Goal: Information Seeking & Learning: Understand process/instructions

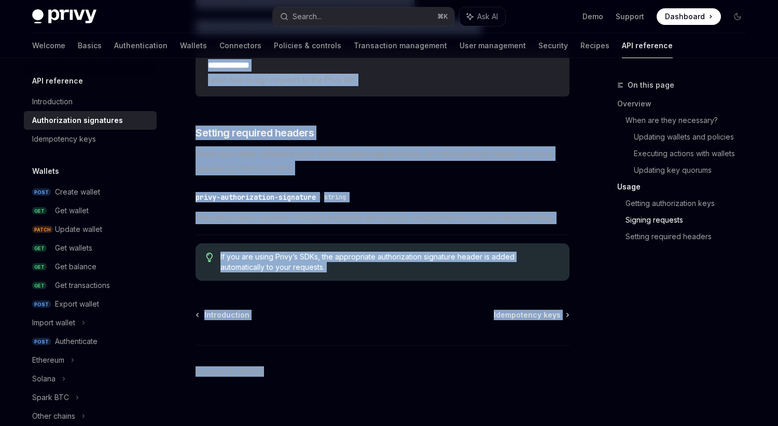
scroll to position [1743, 0]
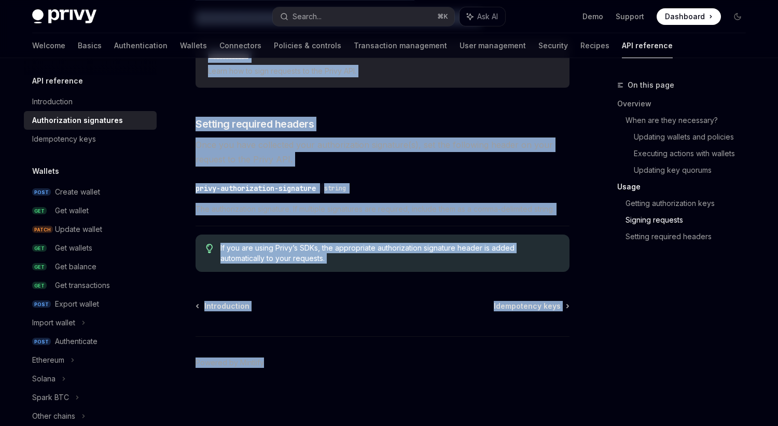
drag, startPoint x: 195, startPoint y: 84, endPoint x: 266, endPoint y: 428, distance: 351.4
copy div "API reference Authorization signatures OpenAI Open in ChatGPT Securing Privy AP…"
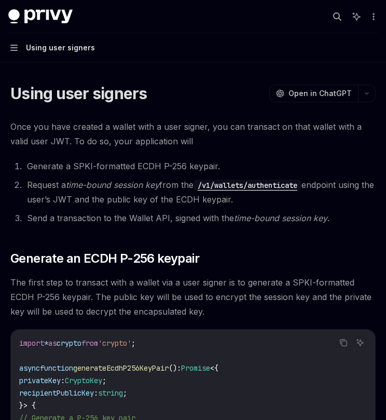
click at [83, 58] on button "Navigation Using user signers" at bounding box center [193, 47] width 386 height 29
type textarea "*"
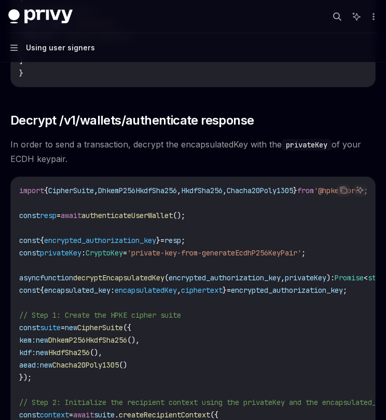
drag, startPoint x: 11, startPoint y: 92, endPoint x: 46, endPoint y: 425, distance: 335.2
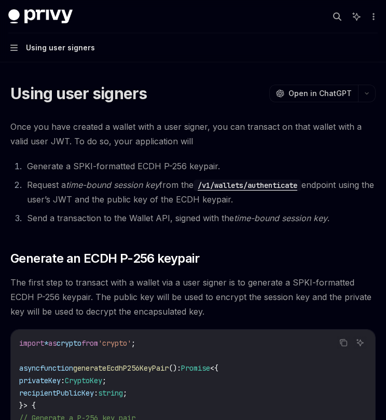
click at [130, 32] on div "Privy Docs home page Search... ⌘ K Ask AI Demo Support Dashboard Dashboard Sear…" at bounding box center [192, 16] width 369 height 33
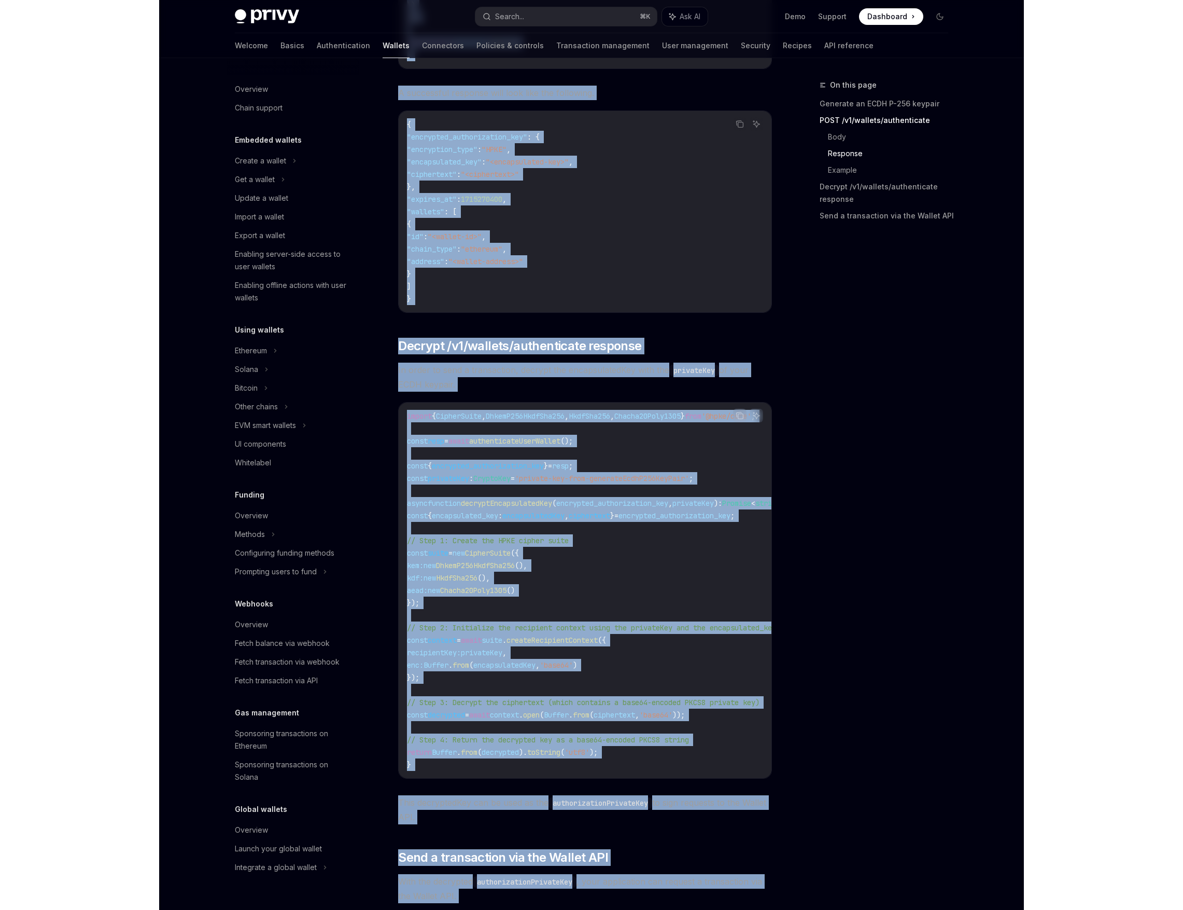
scroll to position [2383, 0]
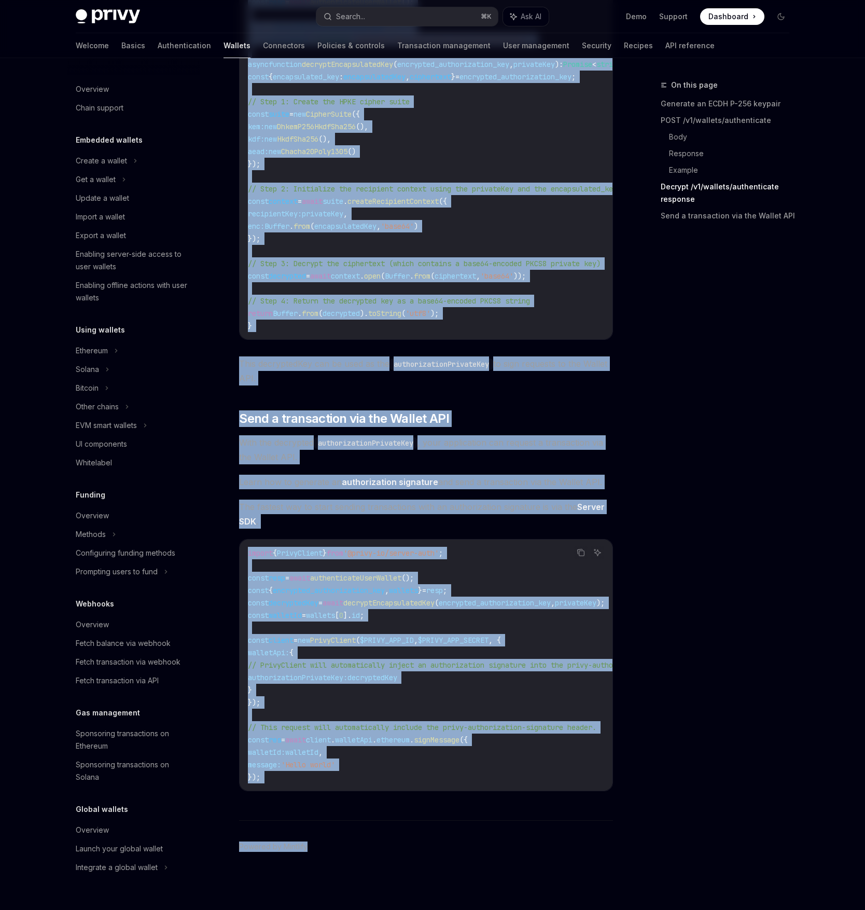
drag, startPoint x: 239, startPoint y: 86, endPoint x: 379, endPoint y: 1008, distance: 932.6
copy div "Using user signers OpenAI Open in ChatGPT OpenAI Open in ChatGPT Once you have …"
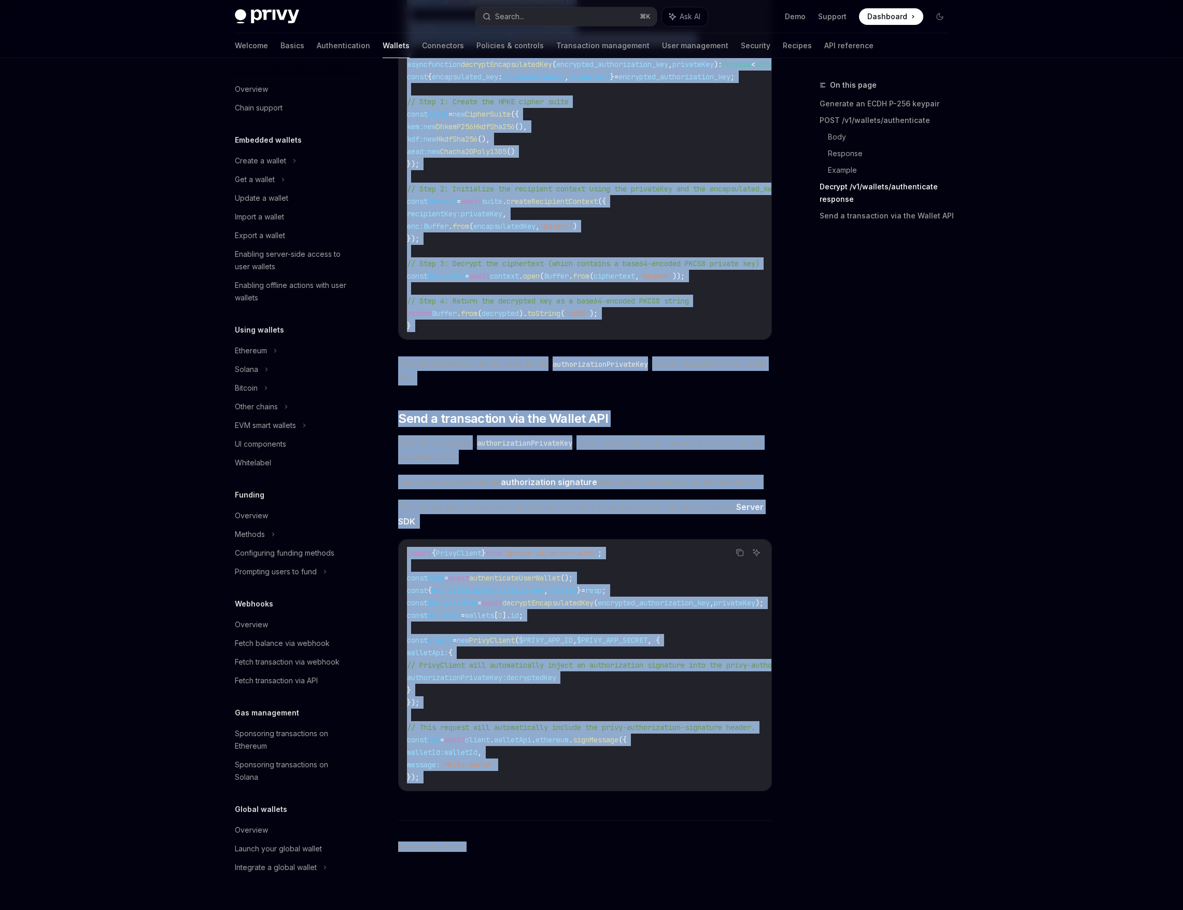
click at [385, 356] on span "This decryptedKey can be used as the authorizationPrivateKey to sign requests t…" at bounding box center [585, 370] width 374 height 29
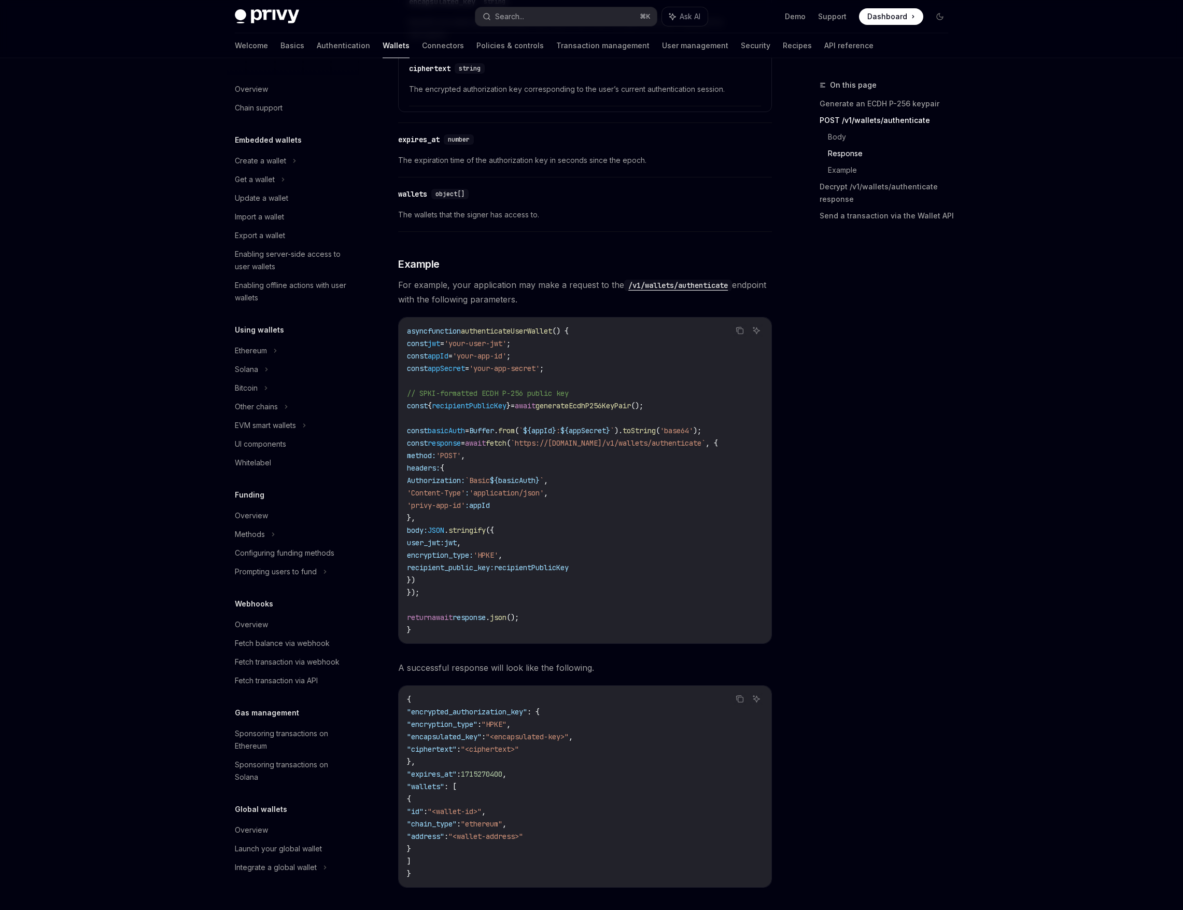
scroll to position [1344, 0]
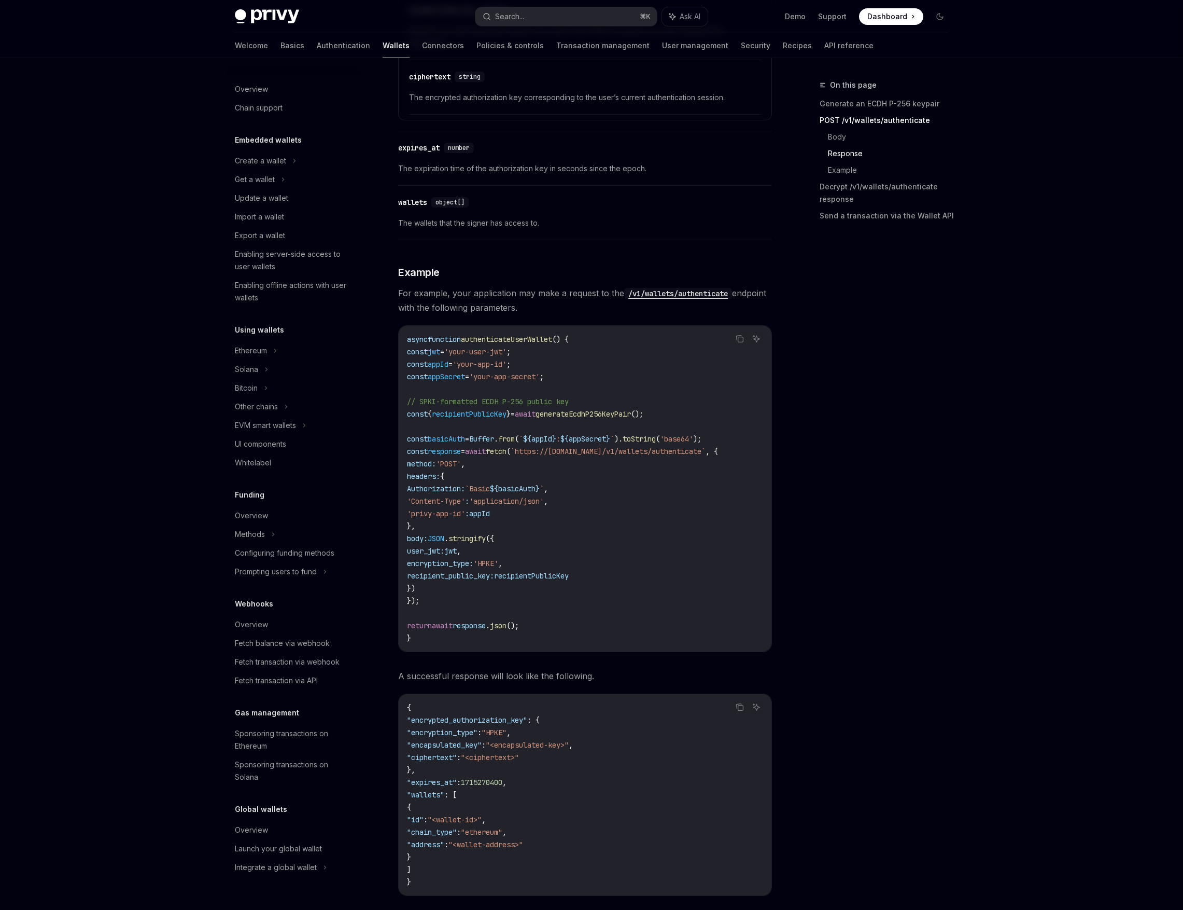
click at [385, 418] on span "generateEcdhP256KeyPair" at bounding box center [583, 413] width 95 height 9
drag, startPoint x: 415, startPoint y: 408, endPoint x: 682, endPoint y: 416, distance: 267.2
click at [385, 416] on code "async function authenticateUserWallet () { const jwt = 'your-user-jwt' ; const …" at bounding box center [585, 488] width 356 height 311
copy code "// SPKI-formatted ECDH P-256 public key const { recipientPublicKey } = await ge…"
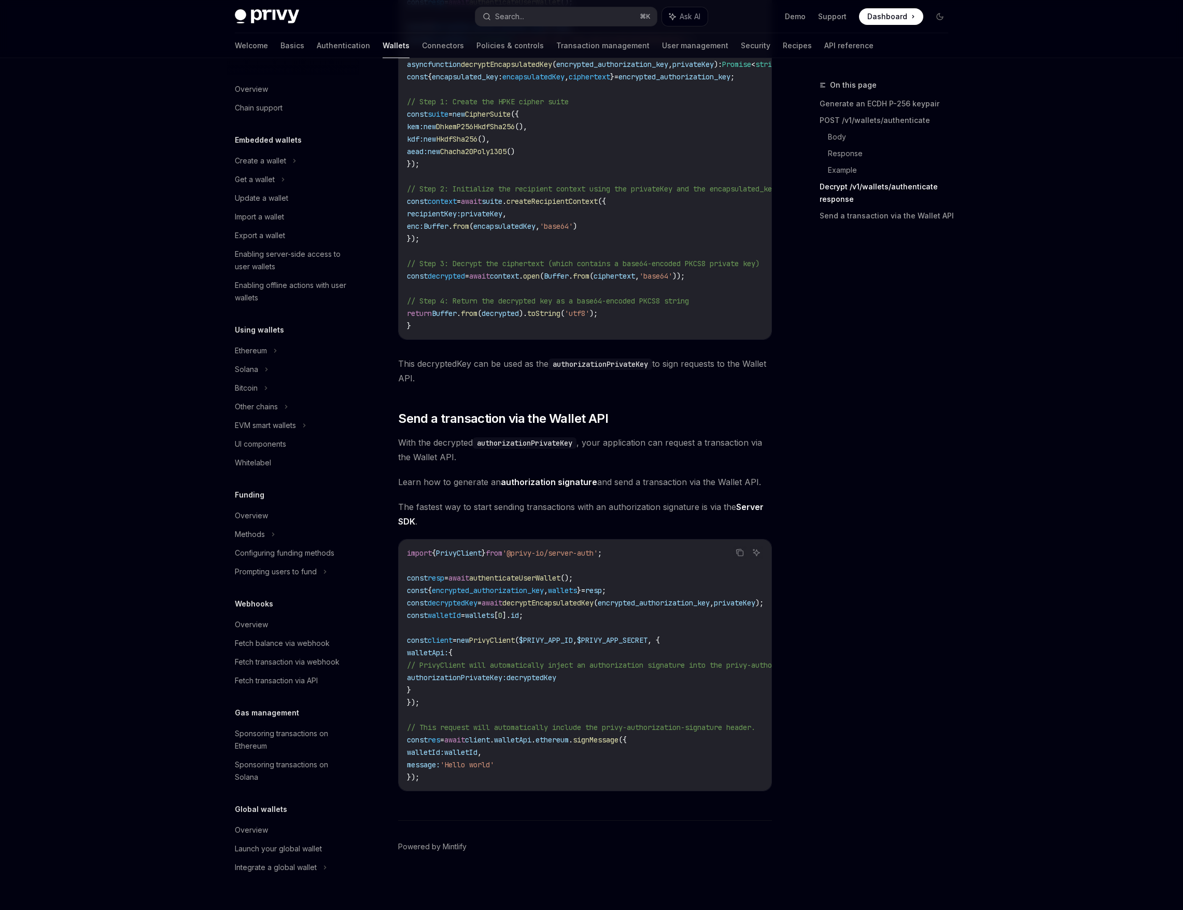
scroll to position [2383, 0]
click at [385, 419] on code "import { PrivyClient } from '@privy-io/server-auth' ; const resp = await authen…" at bounding box center [687, 665] width 560 height 236
click at [385, 419] on span "const" at bounding box center [417, 589] width 21 height 9
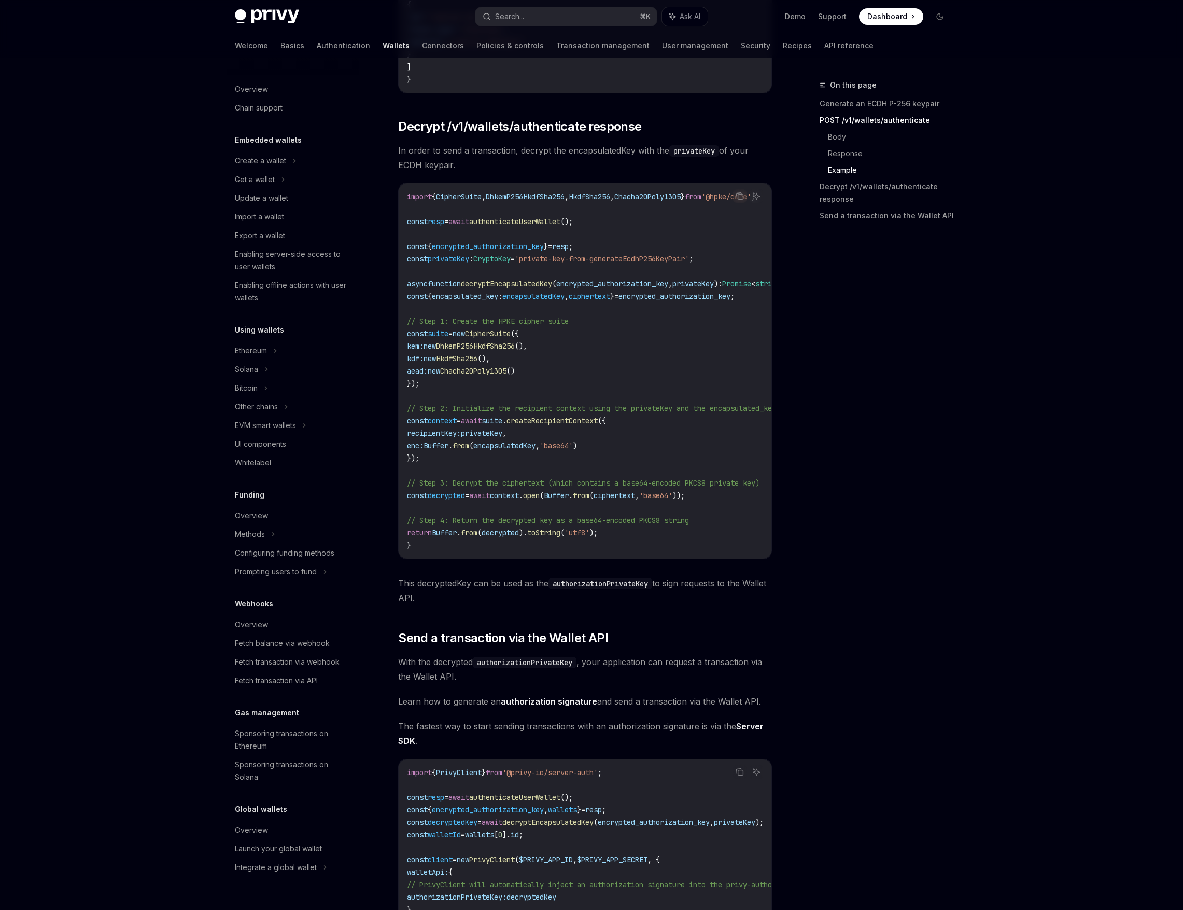
scroll to position [2114, 0]
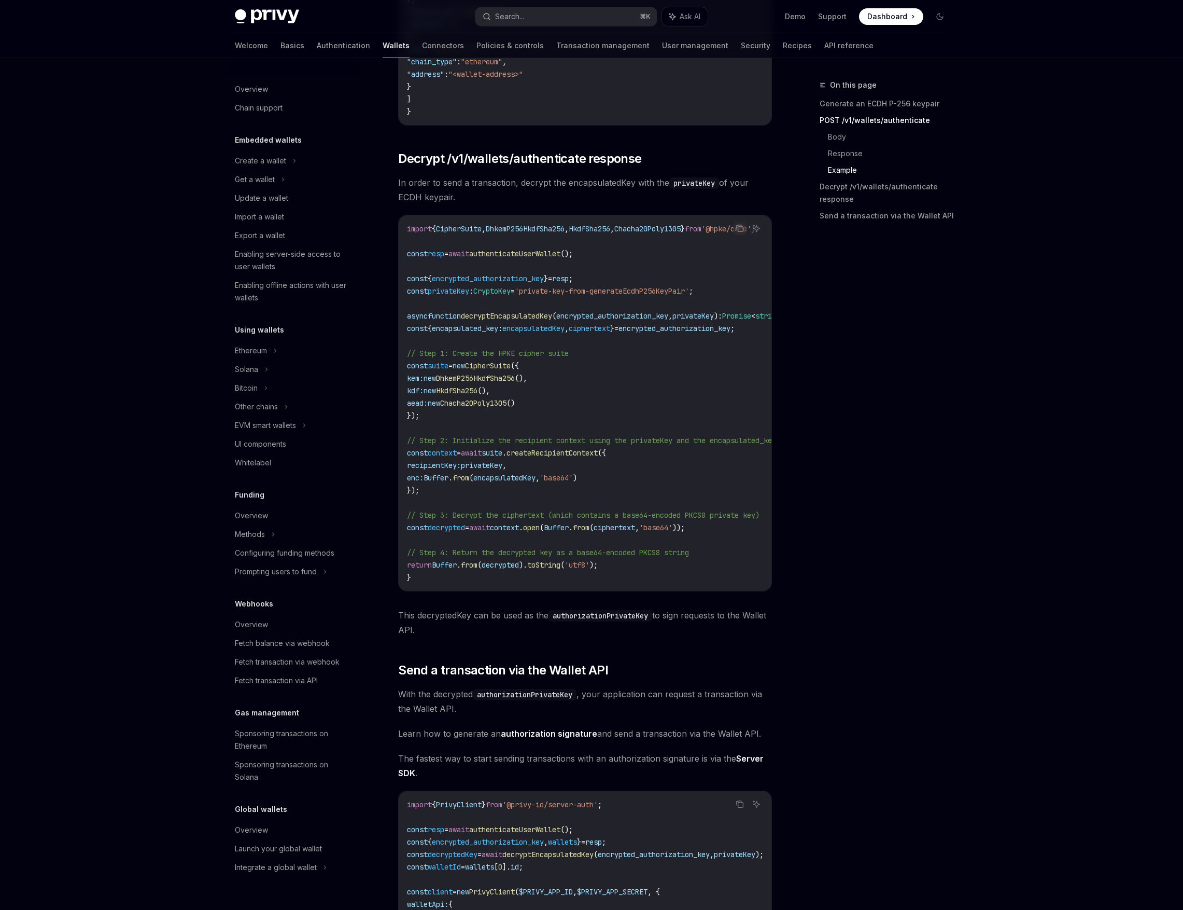
click at [385, 383] on code "import { CipherSuite , DhkemP256HkdfSha256 , HkdfSha256 , Chacha20Poly1305 } fr…" at bounding box center [612, 402] width 411 height 361
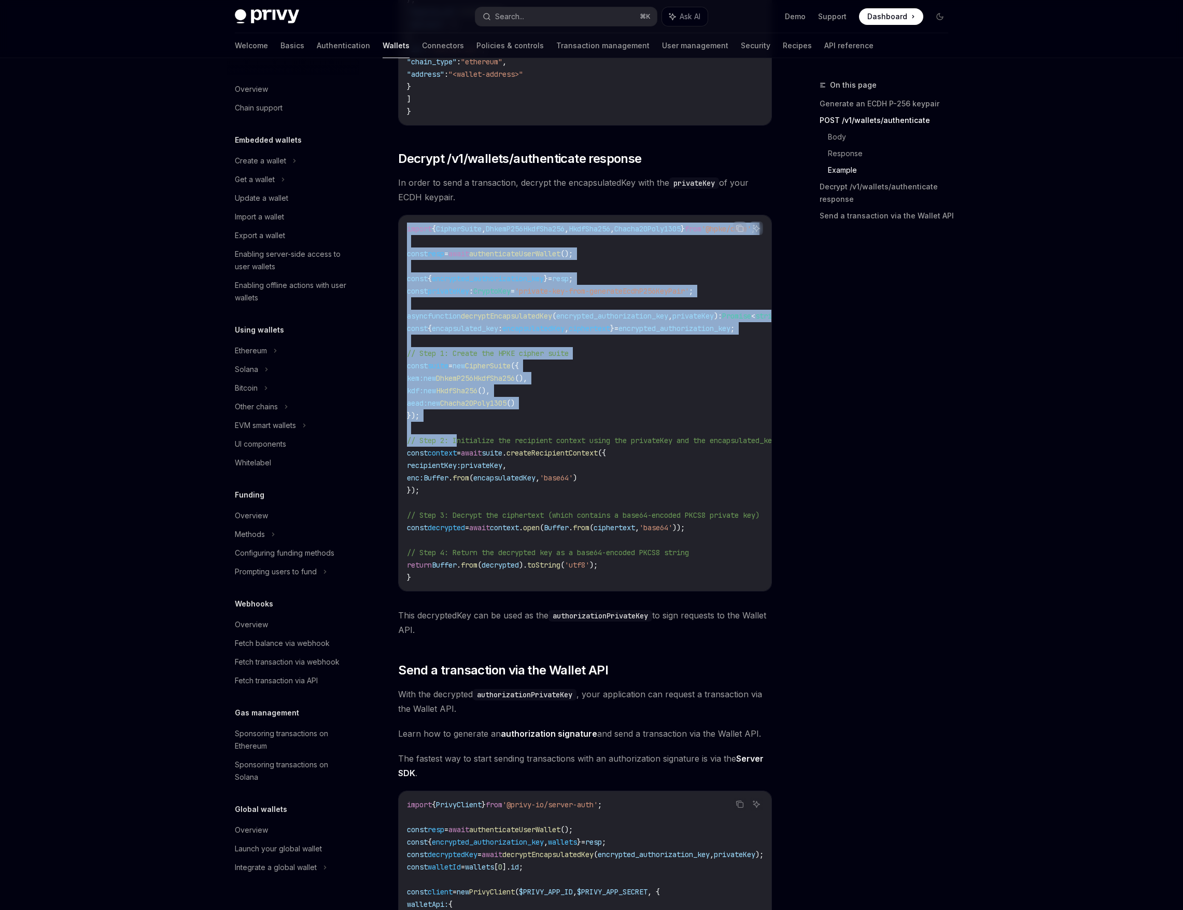
drag, startPoint x: 408, startPoint y: 239, endPoint x: 458, endPoint y: 454, distance: 220.9
click at [385, 419] on code "import { CipherSuite , DhkemP256HkdfSha256 , HkdfSha256 , Chacha20Poly1305 } fr…" at bounding box center [612, 402] width 411 height 361
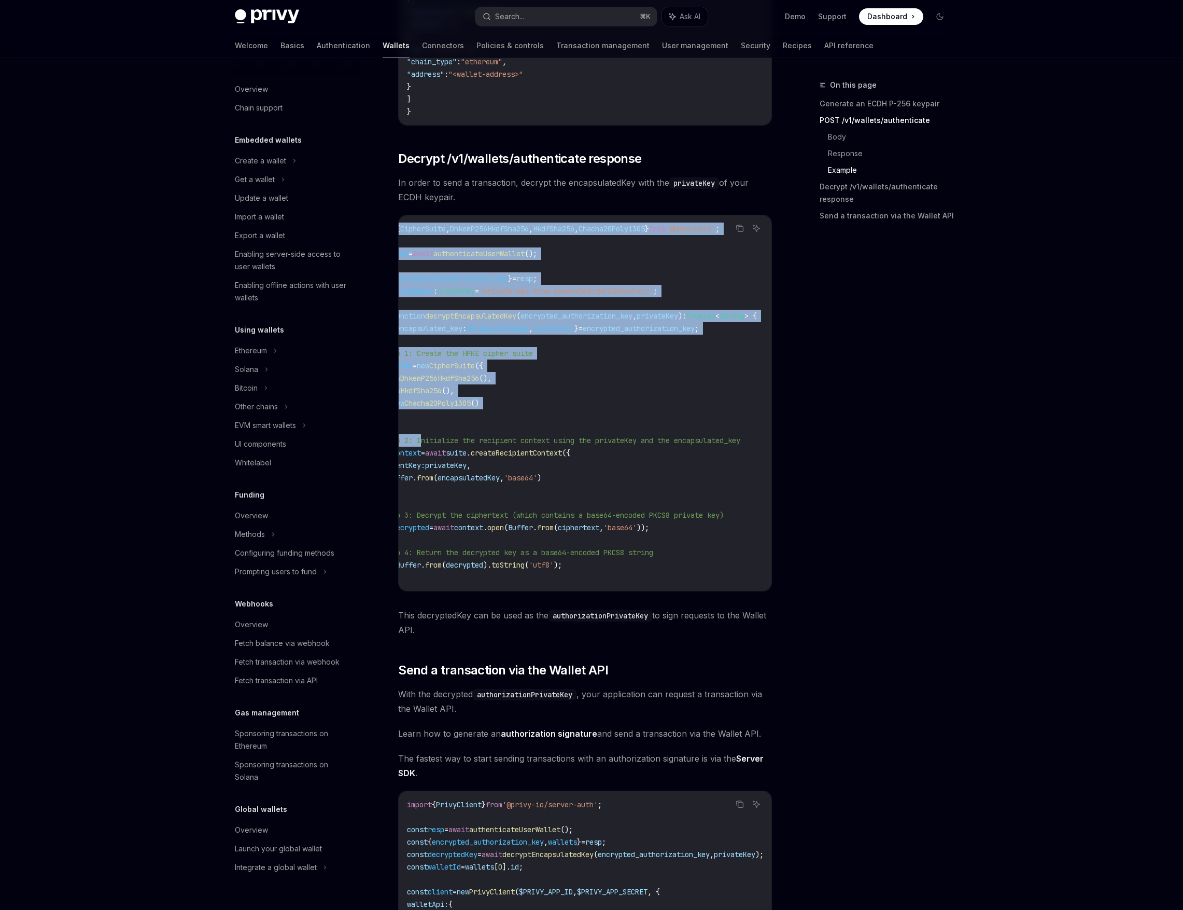
scroll to position [0, 0]
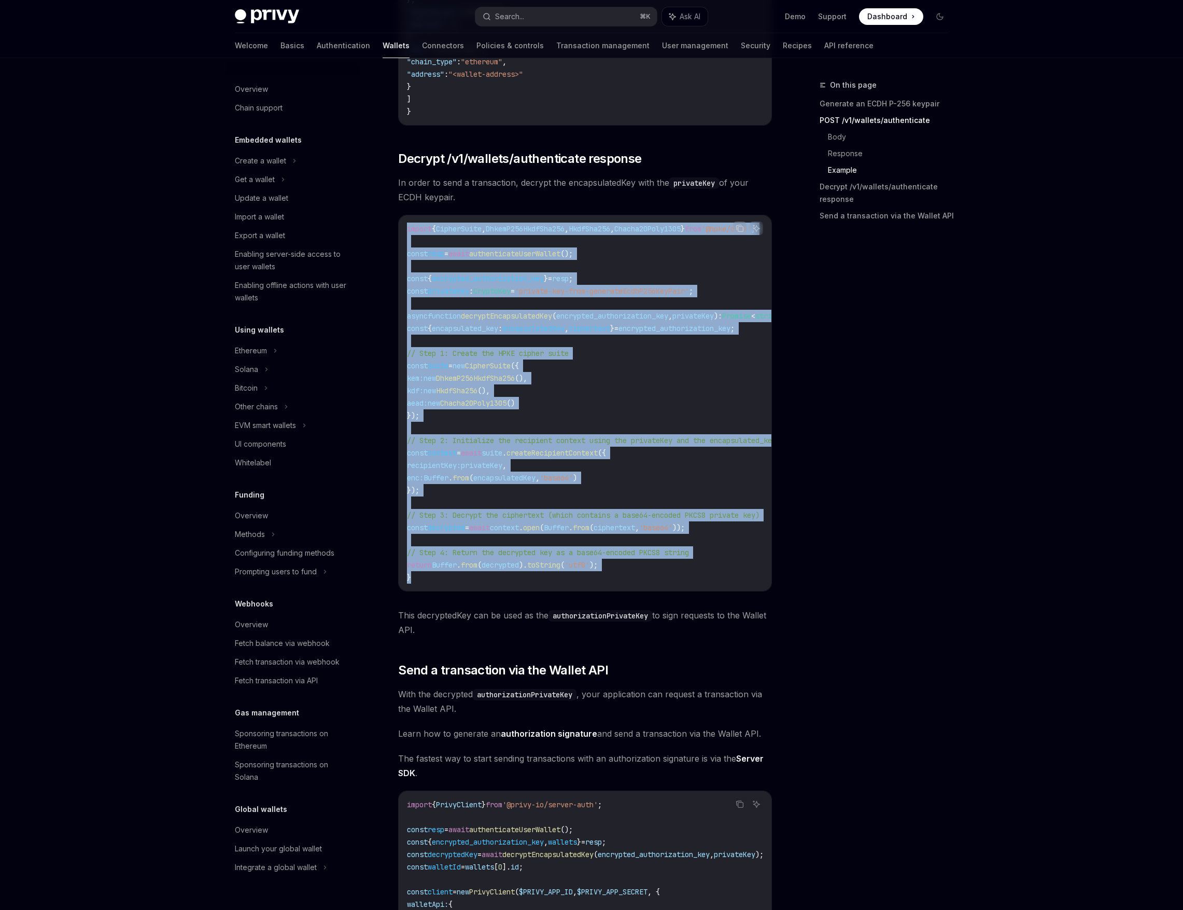
click at [385, 419] on code "import { CipherSuite , DhkemP256HkdfSha256 , HkdfSha256 , Chacha20Poly1305 } fr…" at bounding box center [612, 402] width 411 height 361
copy code "import { CipherSuite , DhkemP256HkdfSha256 , HkdfSha256 , Chacha20Poly1305 } fr…"
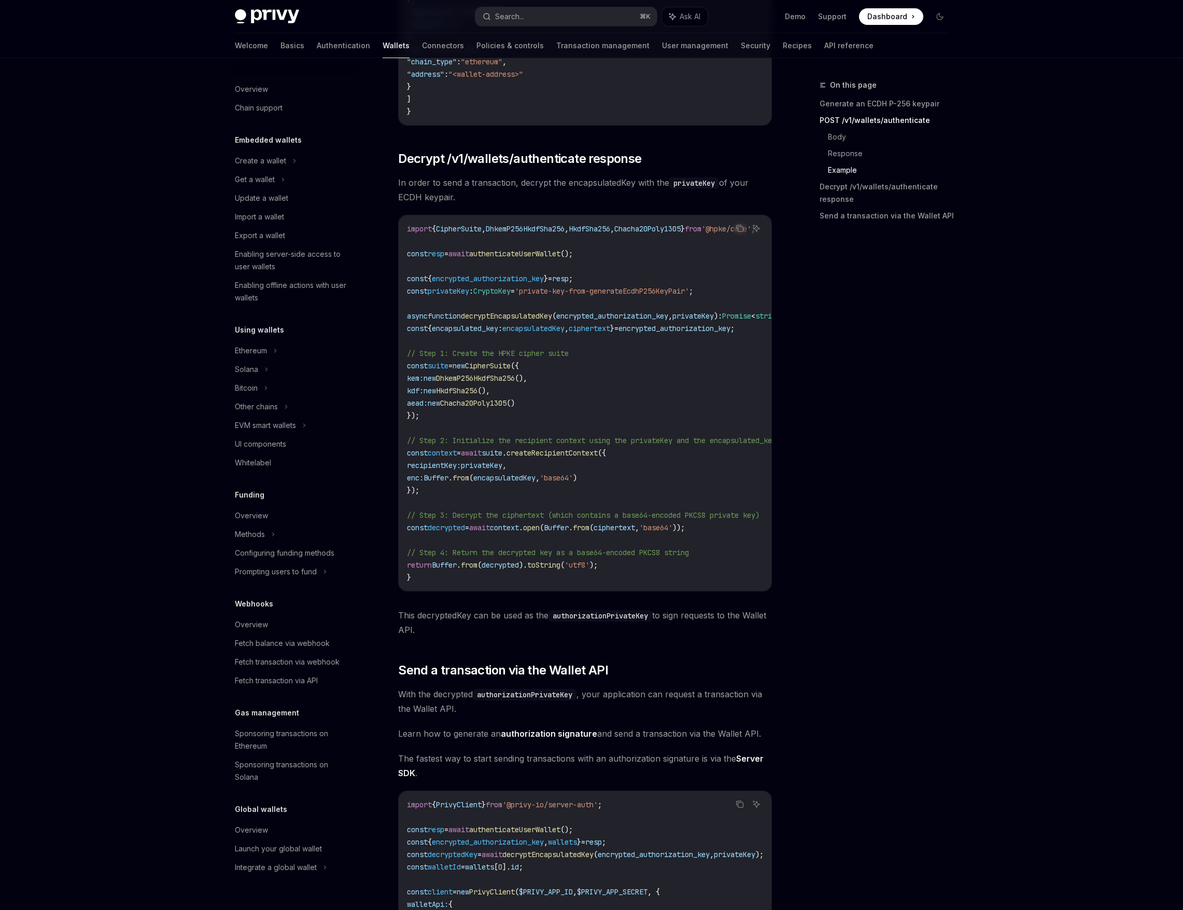
click at [385, 408] on code "import { CipherSuite , DhkemP256HkdfSha256 , HkdfSha256 , Chacha20Poly1305 } fr…" at bounding box center [612, 402] width 411 height 361
click at [385, 233] on span "DhkemP256HkdfSha256" at bounding box center [525, 228] width 79 height 9
copy code "import { CipherSuite , DhkemP256HkdfSha256 , HkdfSha256 , Chacha20Poly1305 } fr…"
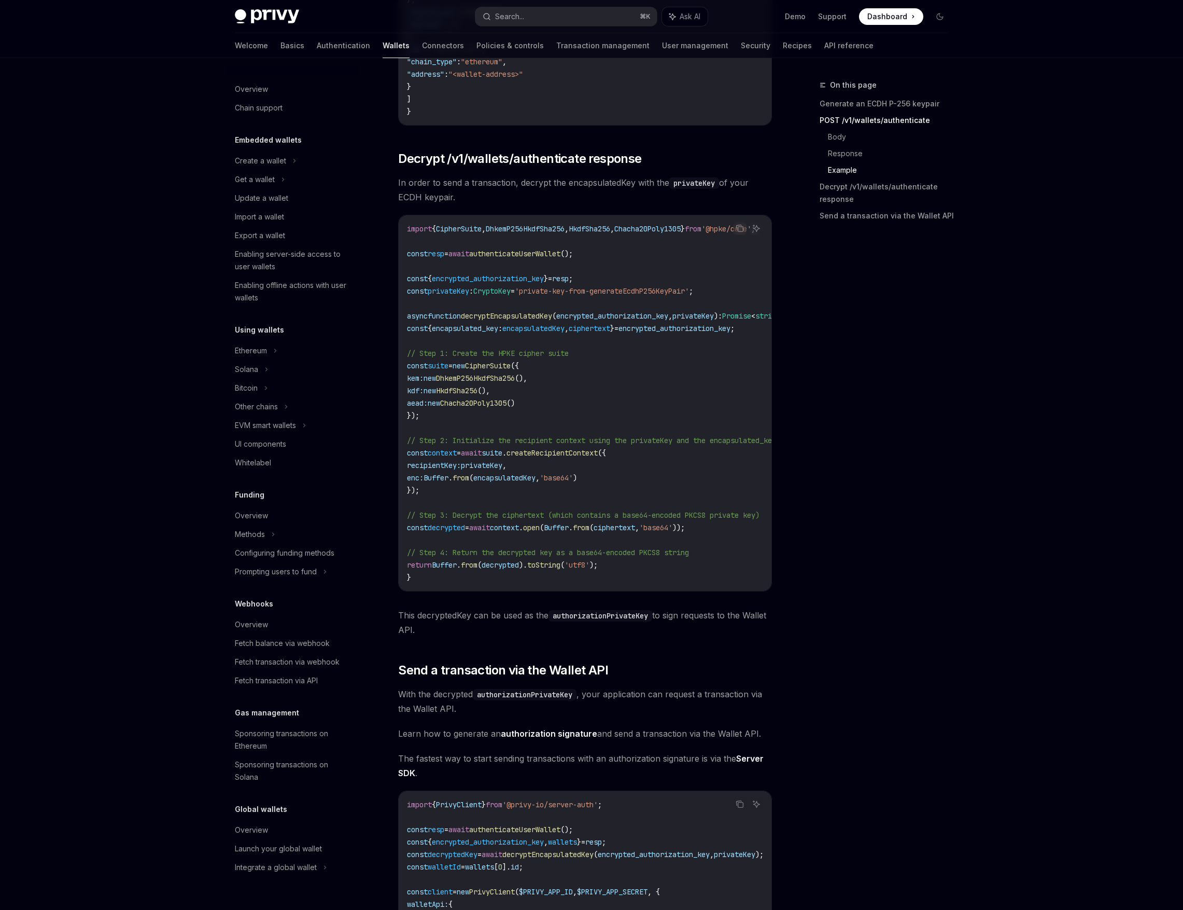
click at [385, 233] on span "DhkemP256HkdfSha256" at bounding box center [525, 228] width 79 height 9
copy code "import { CipherSuite , DhkemP256HkdfSha256 , HkdfSha256 , Chacha20Poly1305 } fr…"
drag, startPoint x: 595, startPoint y: 287, endPoint x: 402, endPoint y: 287, distance: 193.4
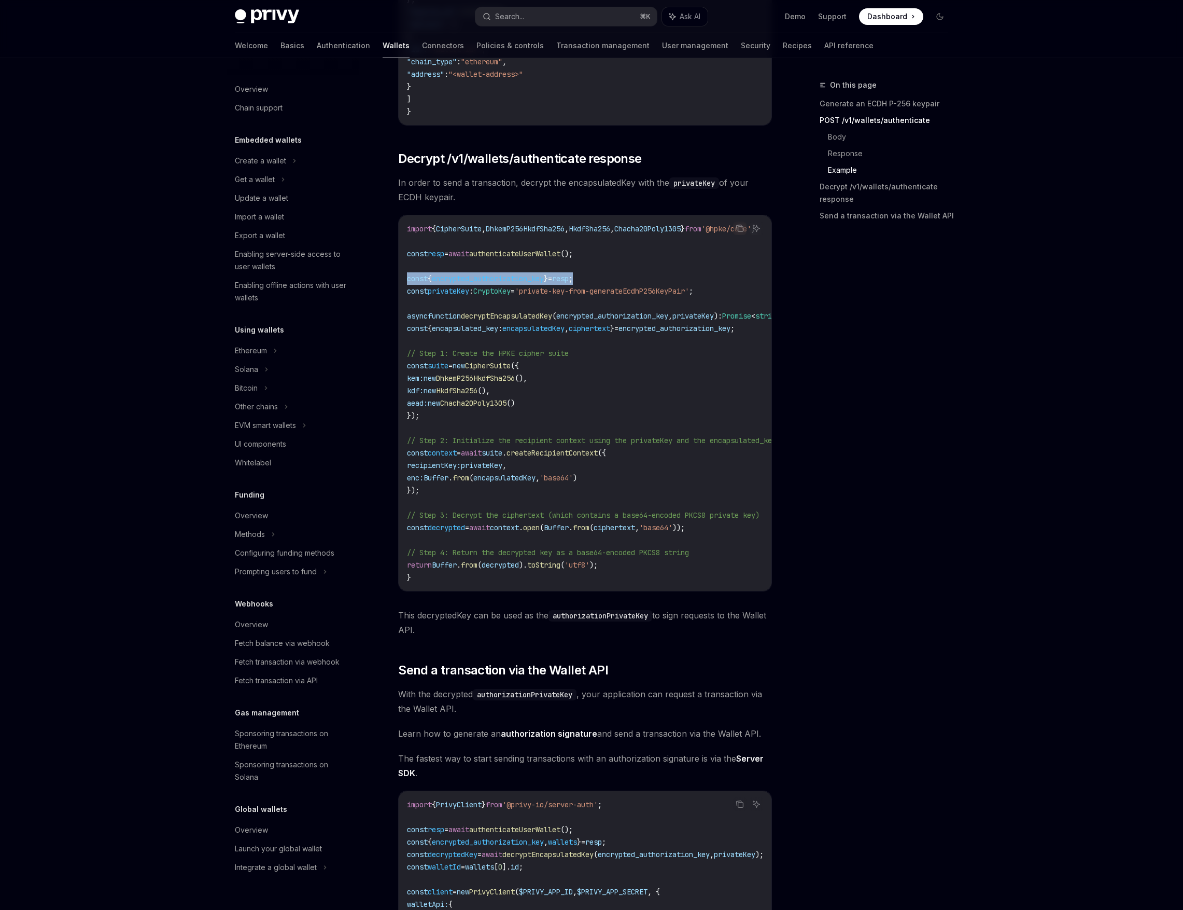
click at [385, 287] on div "import { CipherSuite , DhkemP256HkdfSha256 , HkdfSha256 , Chacha20Poly1305 } fr…" at bounding box center [585, 402] width 373 height 375
drag, startPoint x: 407, startPoint y: 302, endPoint x: 534, endPoint y: 300, distance: 127.1
click at [385, 296] on span "const privateKey : CryptoKey = 'private-key-from-generateEcdhP256KeyPair' ;" at bounding box center [550, 290] width 286 height 9
copy span "const privateKey : CryptoKey ="
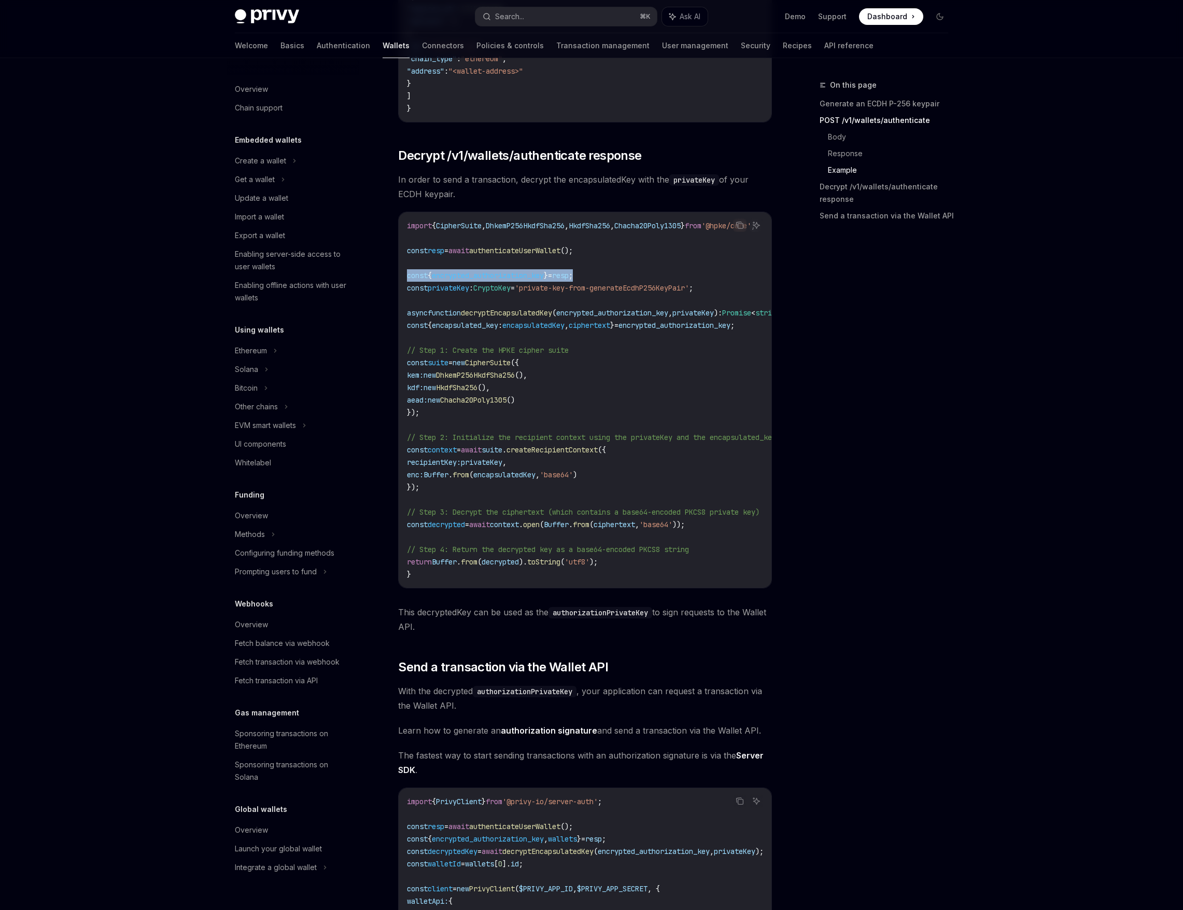
scroll to position [2116, 0]
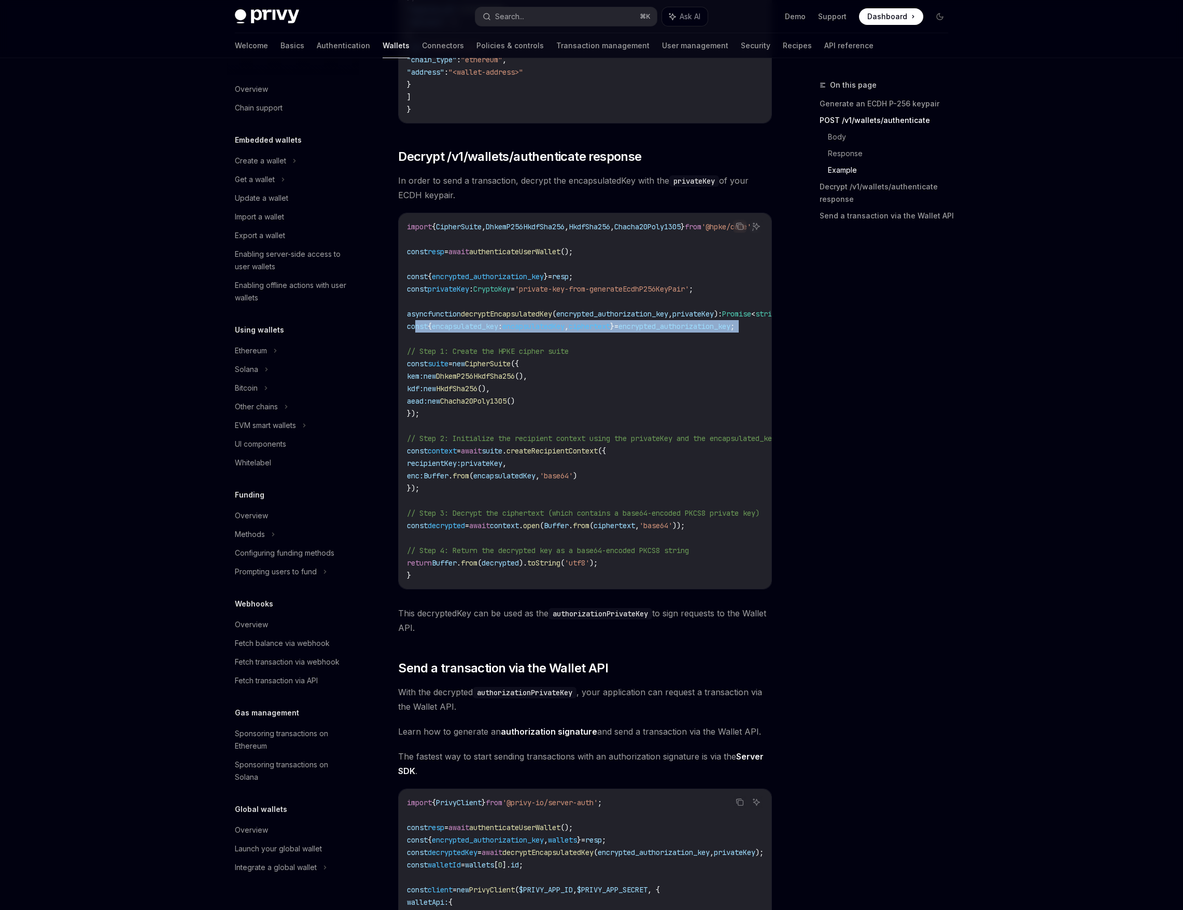
drag, startPoint x: 415, startPoint y: 339, endPoint x: 420, endPoint y: 344, distance: 7.3
click at [385, 344] on code "import { CipherSuite , DhkemP256HkdfSha256 , HkdfSha256 , Chacha20Poly1305 } fr…" at bounding box center [612, 400] width 411 height 361
copy code "const { encapsulated_key : encapsulatedKey , ciphertext } = encrypted_authoriza…"
click at [385, 331] on span "encapsulatedKey" at bounding box center [533, 326] width 62 height 9
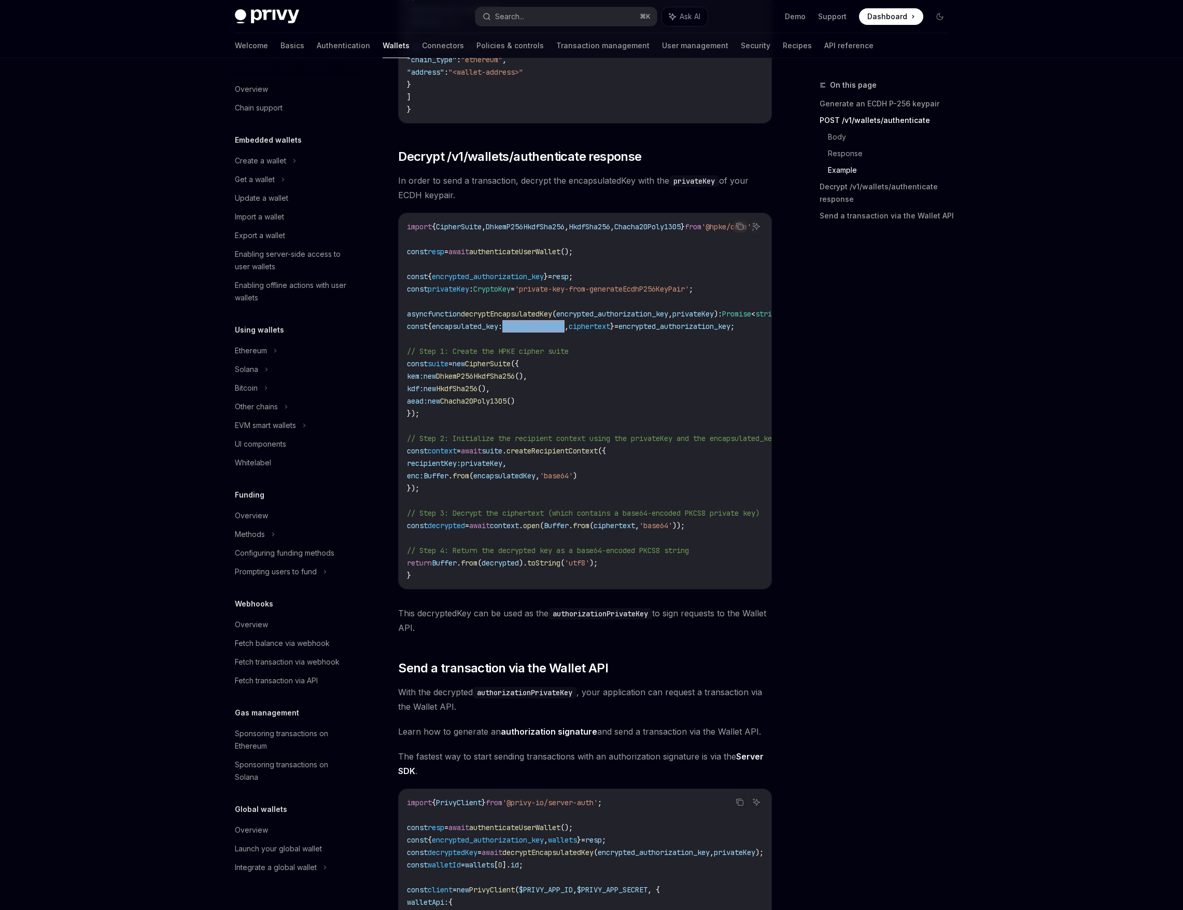
click at [385, 331] on span "encapsulatedKey" at bounding box center [533, 326] width 62 height 9
drag, startPoint x: 415, startPoint y: 360, endPoint x: 429, endPoint y: 421, distance: 62.2
click at [385, 419] on code "import { CipherSuite , DhkemP256HkdfSha256 , HkdfSha256 , Chacha20Poly1305 } fr…" at bounding box center [612, 400] width 411 height 361
copy code "// Step 1: Create the HPKE cipher suite const suite = new CipherSuite ({ kem: n…"
drag, startPoint x: 415, startPoint y: 448, endPoint x: 430, endPoint y: 493, distance: 47.1
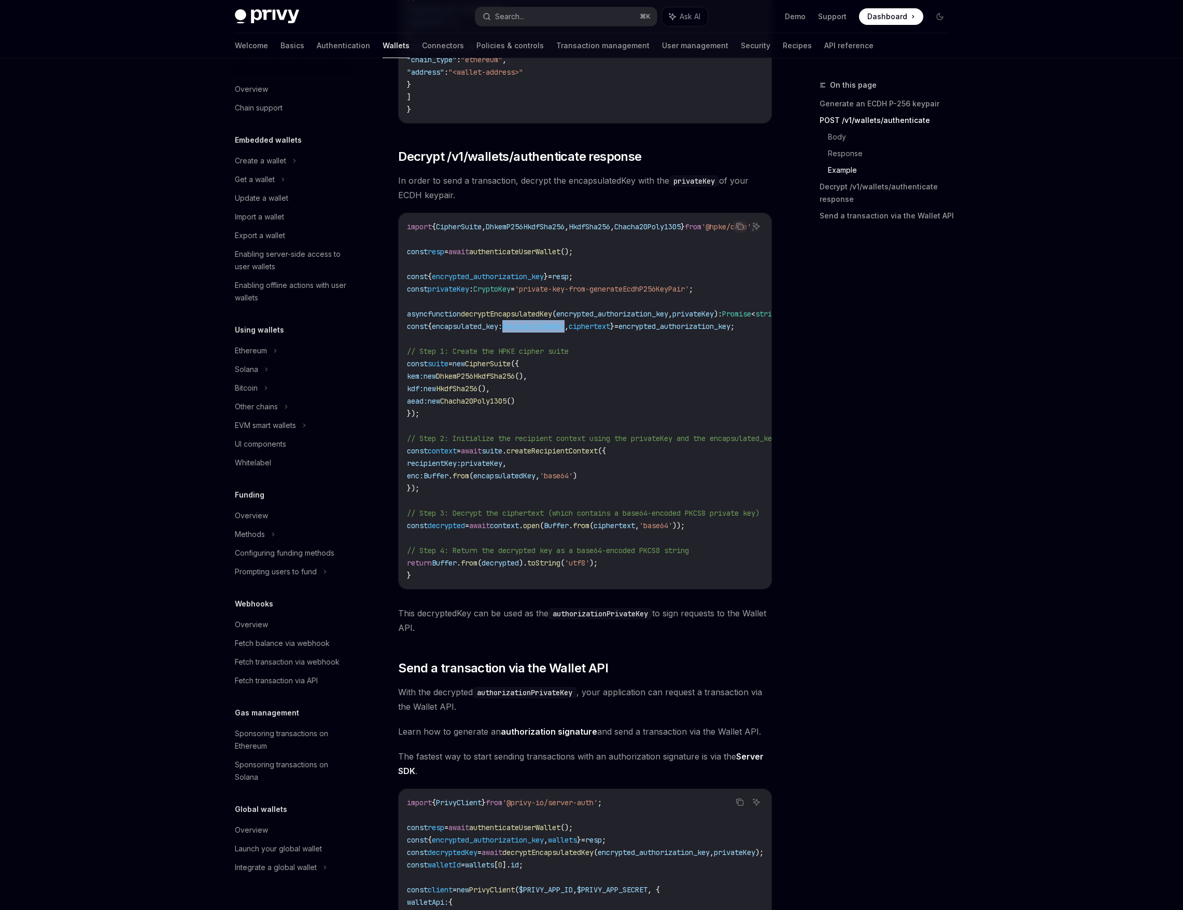
click at [385, 419] on code "import { CipherSuite , DhkemP256HkdfSha256 , HkdfSha256 , Chacha20Poly1305 } fr…" at bounding box center [612, 400] width 411 height 361
copy code "// Step 2: Initialize the recipient context using the privateKey and the encaps…"
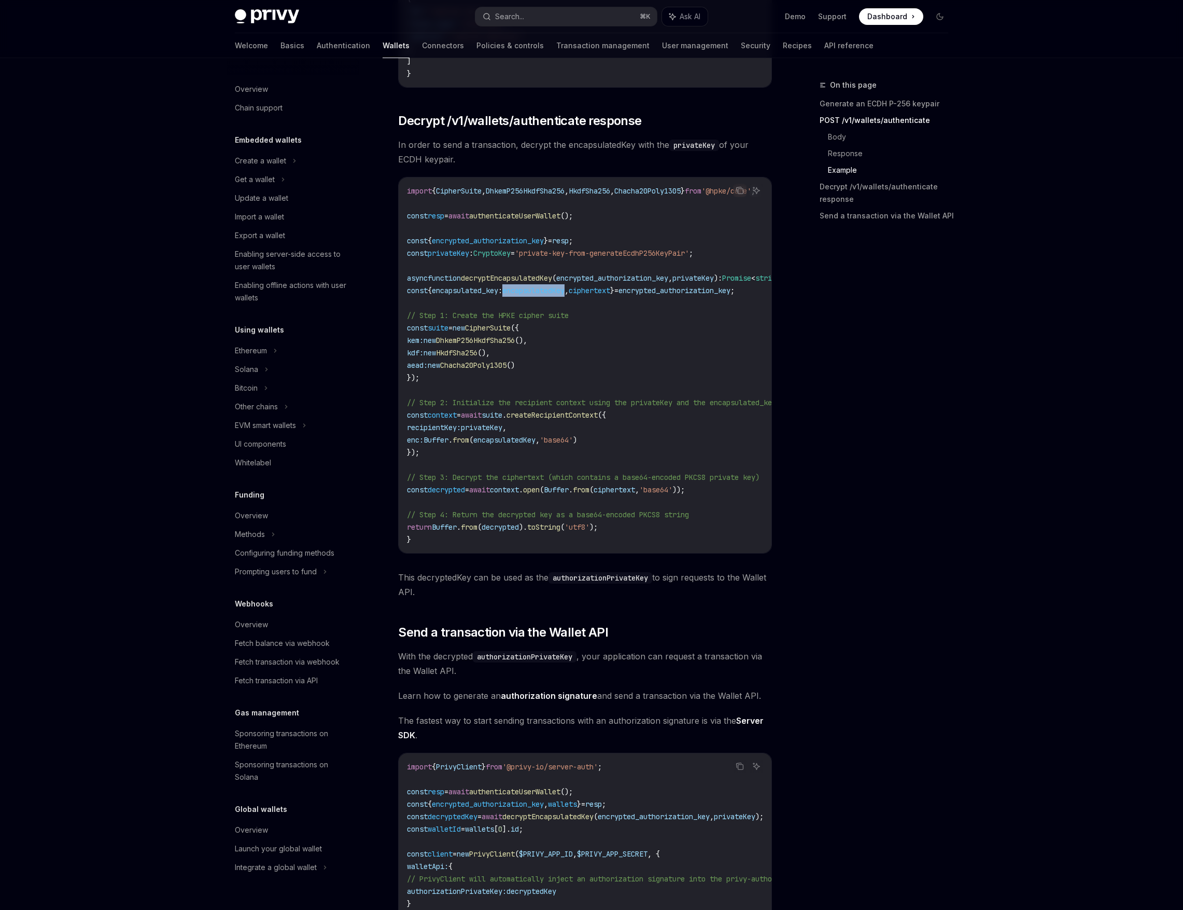
scroll to position [2153, 0]
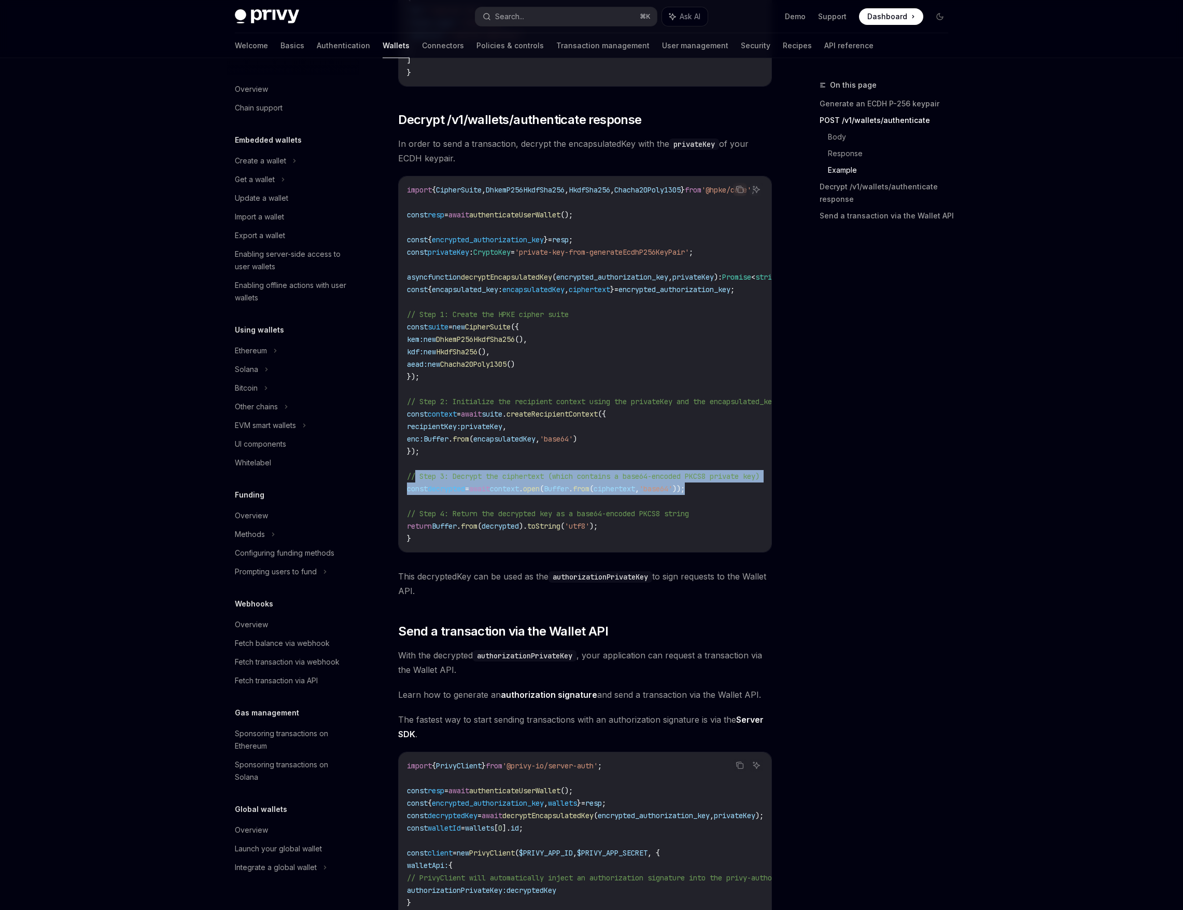
drag, startPoint x: 415, startPoint y: 484, endPoint x: 734, endPoint y: 492, distance: 319.5
click at [385, 419] on code "import { CipherSuite , DhkemP256HkdfSha256 , HkdfSha256 , Chacha20Poly1305 } fr…" at bounding box center [612, 364] width 411 height 361
copy code "// Step 3: Decrypt the ciphertext (which contains a base64-encoded PKCS8 privat…"
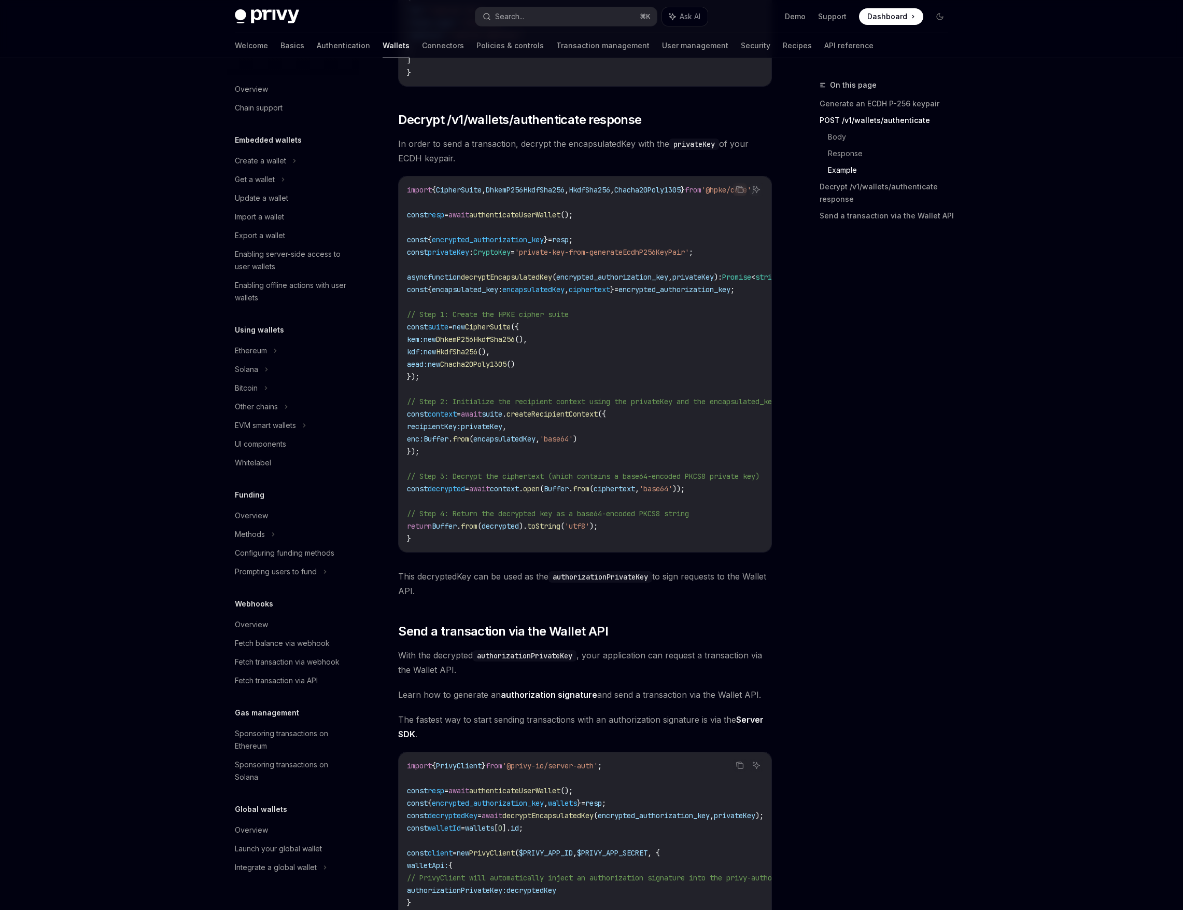
click at [385, 419] on span "context" at bounding box center [504, 488] width 29 height 9
click at [385, 419] on code "import { CipherSuite , DhkemP256HkdfSha256 , HkdfSha256 , Chacha20Poly1305 } fr…" at bounding box center [612, 364] width 411 height 361
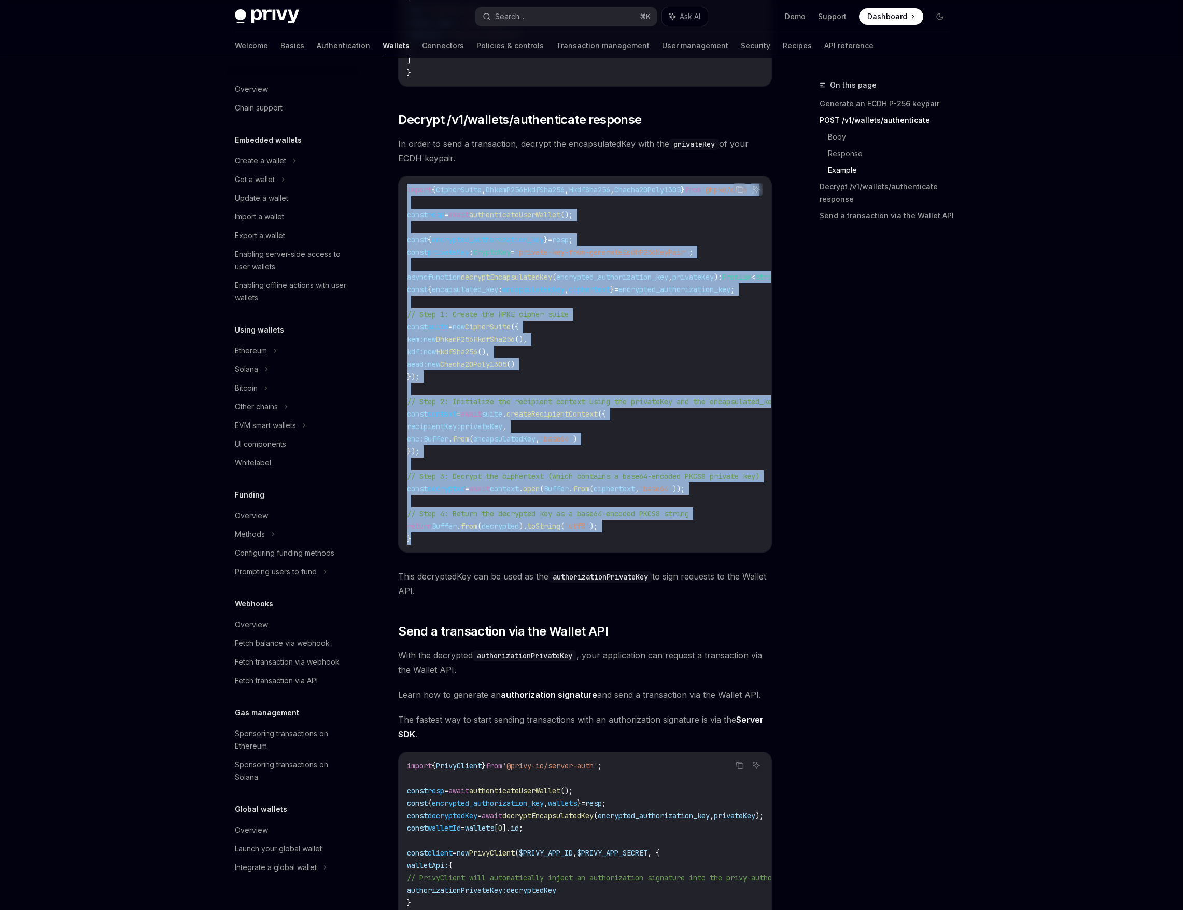
drag, startPoint x: 418, startPoint y: 547, endPoint x: 410, endPoint y: 192, distance: 355.3
click at [385, 192] on div "import { CipherSuite , DhkemP256HkdfSha256 , HkdfSha256 , Chacha20Poly1305 } fr…" at bounding box center [585, 363] width 373 height 375
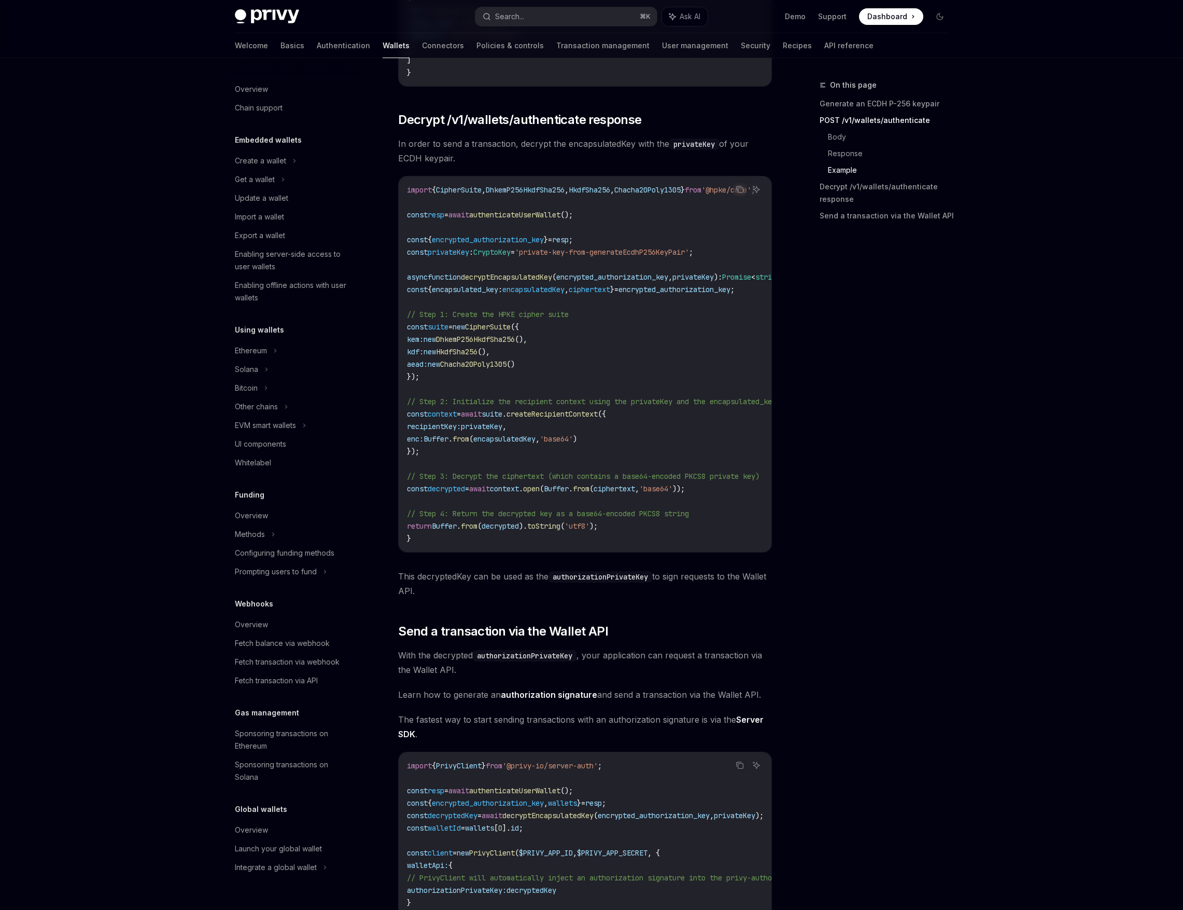
click at [385, 419] on code "import { CipherSuite , DhkemP256HkdfSha256 , HkdfSha256 , Chacha20Poly1305 } fr…" at bounding box center [612, 364] width 411 height 361
drag, startPoint x: 448, startPoint y: 536, endPoint x: 620, endPoint y: 535, distance: 172.7
click at [385, 419] on span "return Buffer . from ( decrypted ). toString ( 'utf8' );" at bounding box center [502, 525] width 191 height 9
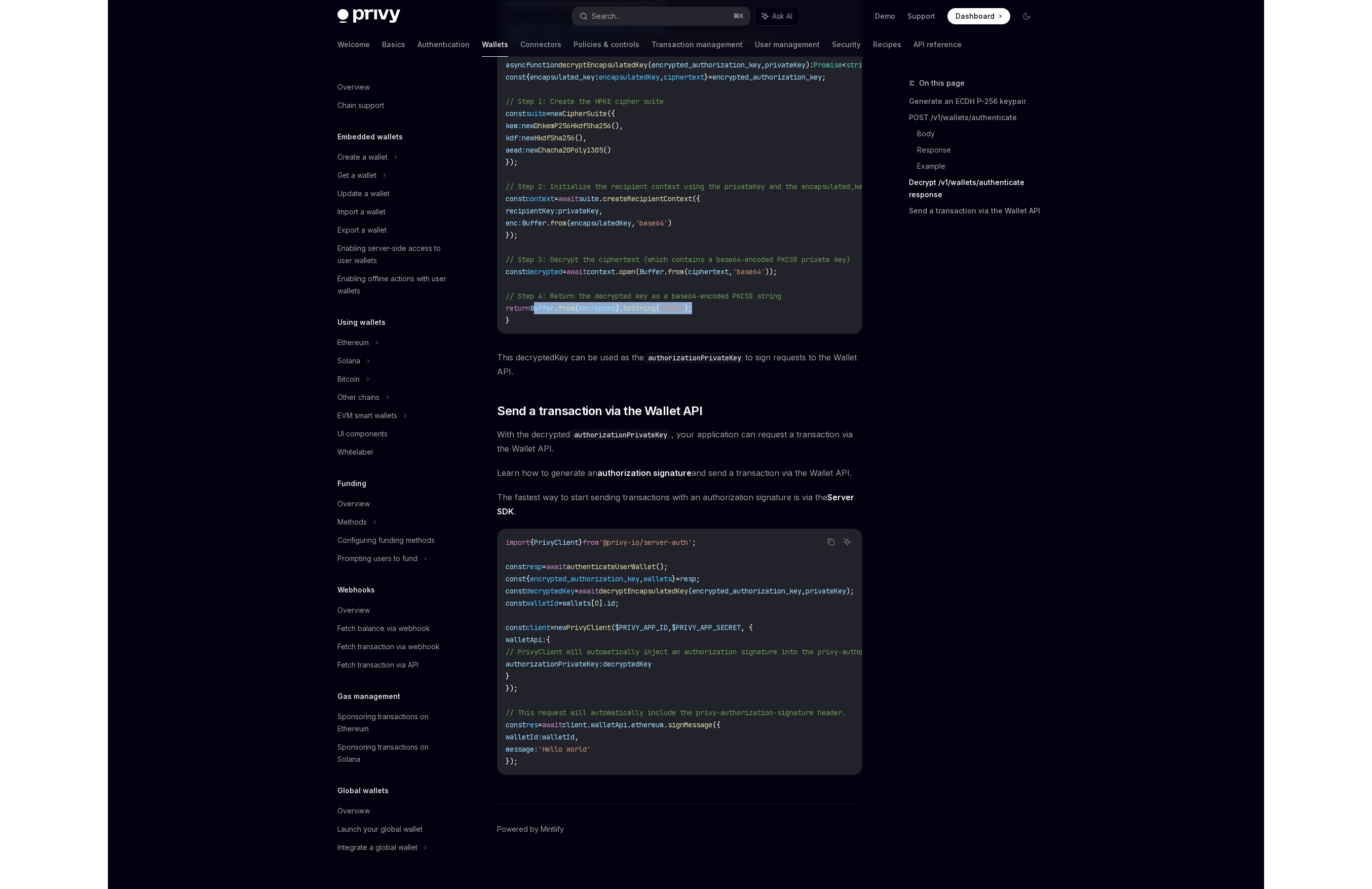
scroll to position [2310, 0]
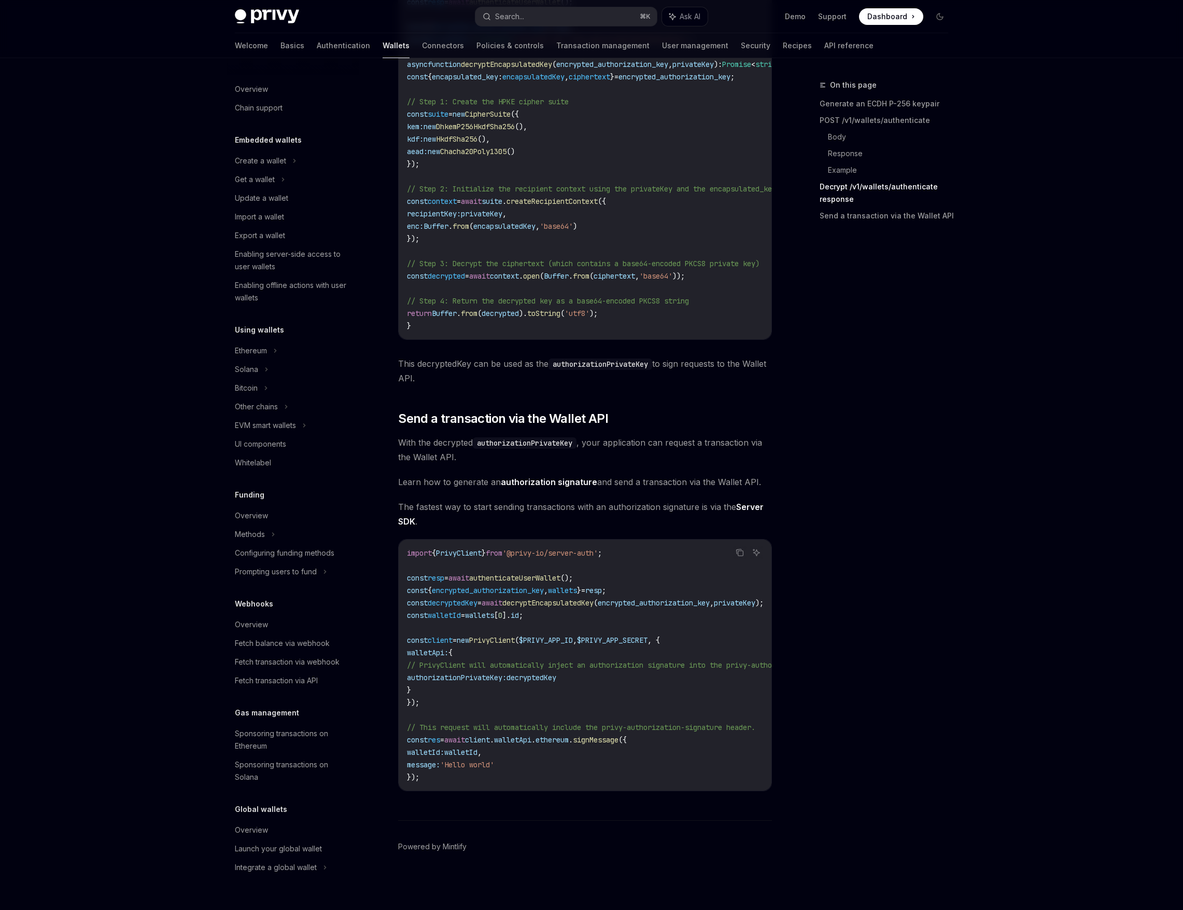
click at [385, 419] on span "const" at bounding box center [417, 614] width 21 height 9
drag, startPoint x: 626, startPoint y: 568, endPoint x: 407, endPoint y: 569, distance: 219.4
click at [385, 419] on code "import { PrivyClient } from '@privy-io/server-auth' ; const resp = await authen…" at bounding box center [687, 665] width 560 height 236
click at [385, 419] on span "wallets" at bounding box center [562, 589] width 29 height 9
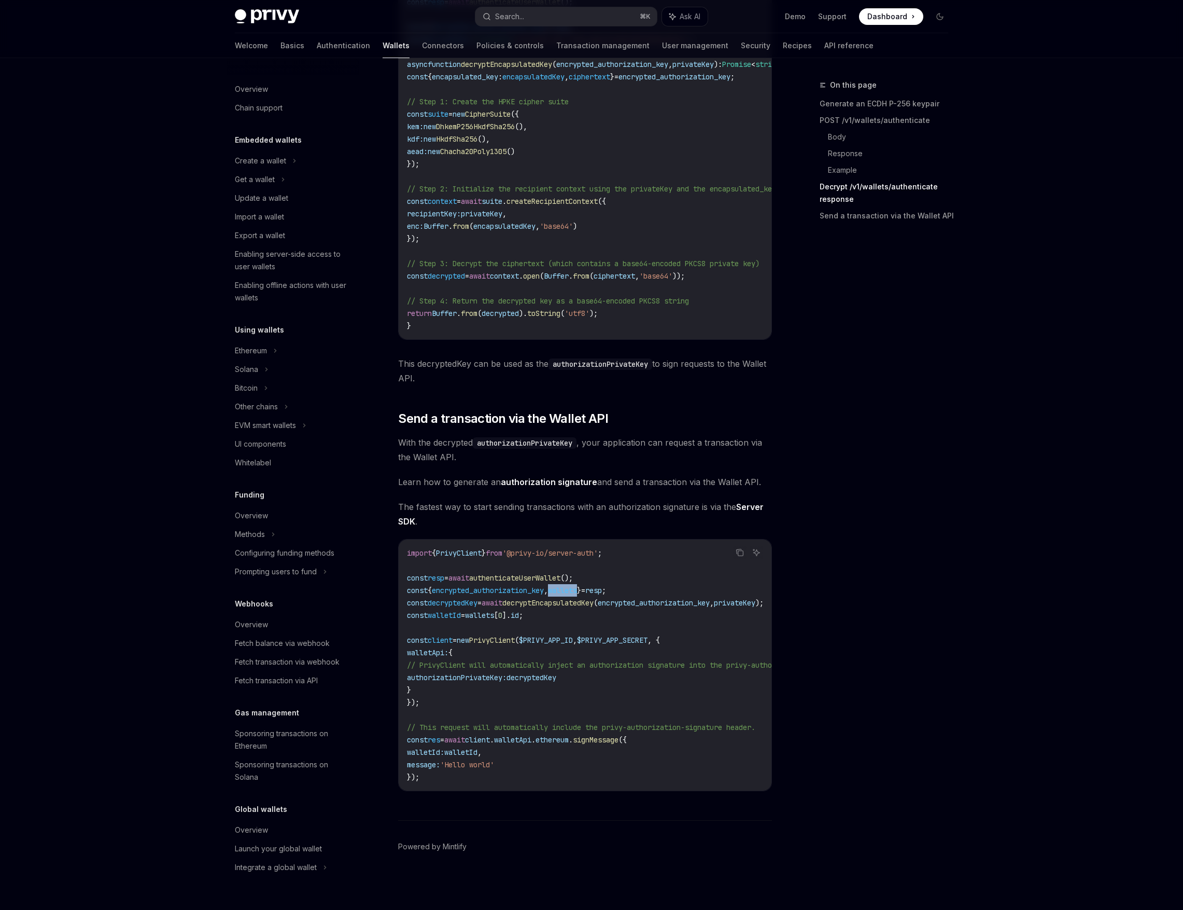
click at [385, 419] on span "wallets" at bounding box center [562, 589] width 29 height 9
drag, startPoint x: 0, startPoint y: 157, endPoint x: -261, endPoint y: 155, distance: 260.8
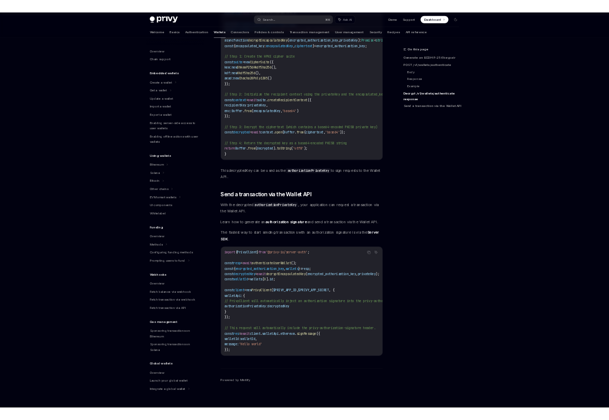
scroll to position [2383, 0]
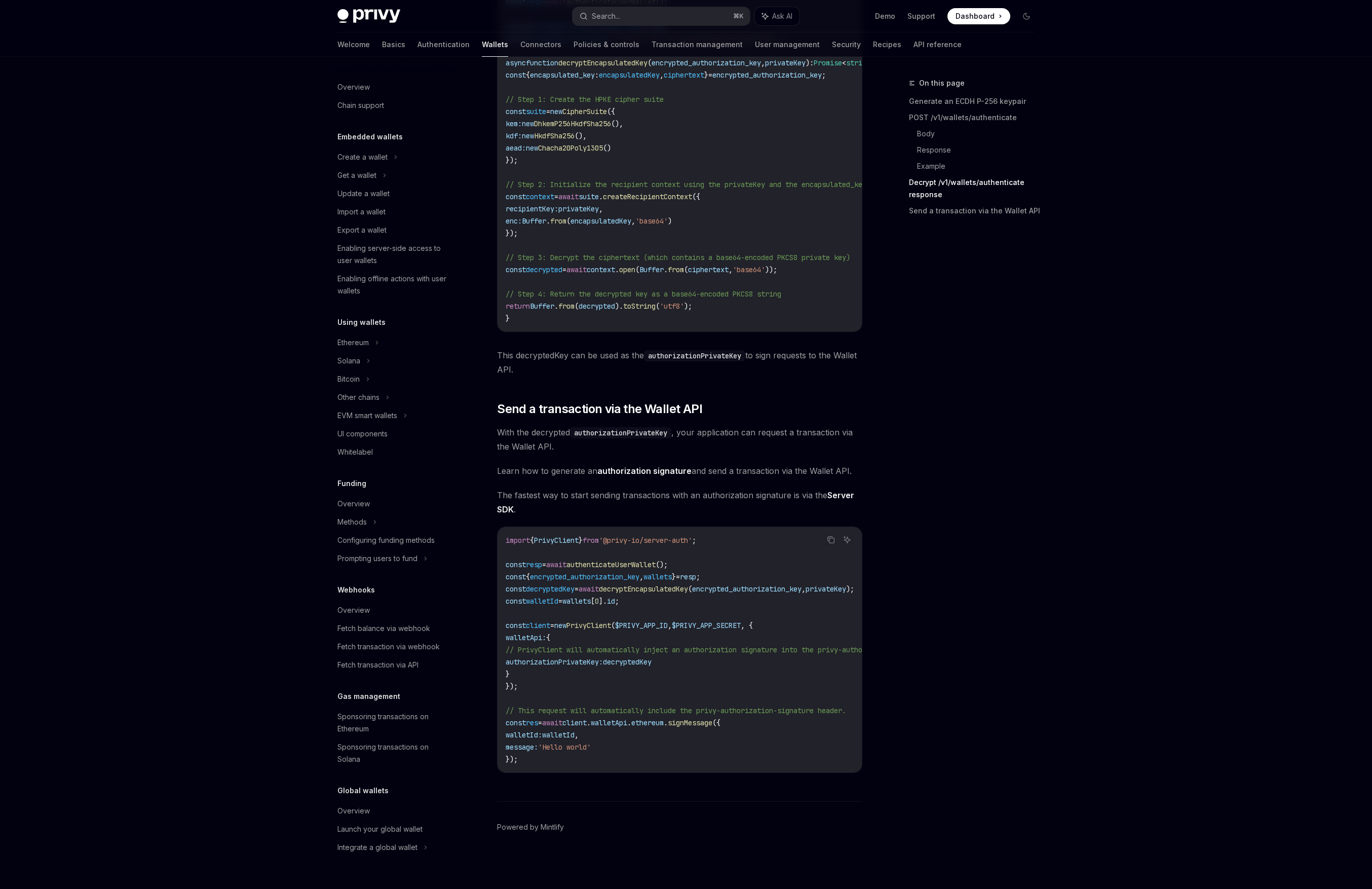
click at [376, 409] on span "encrypted_authorization_key" at bounding box center [584, 575] width 109 height 9
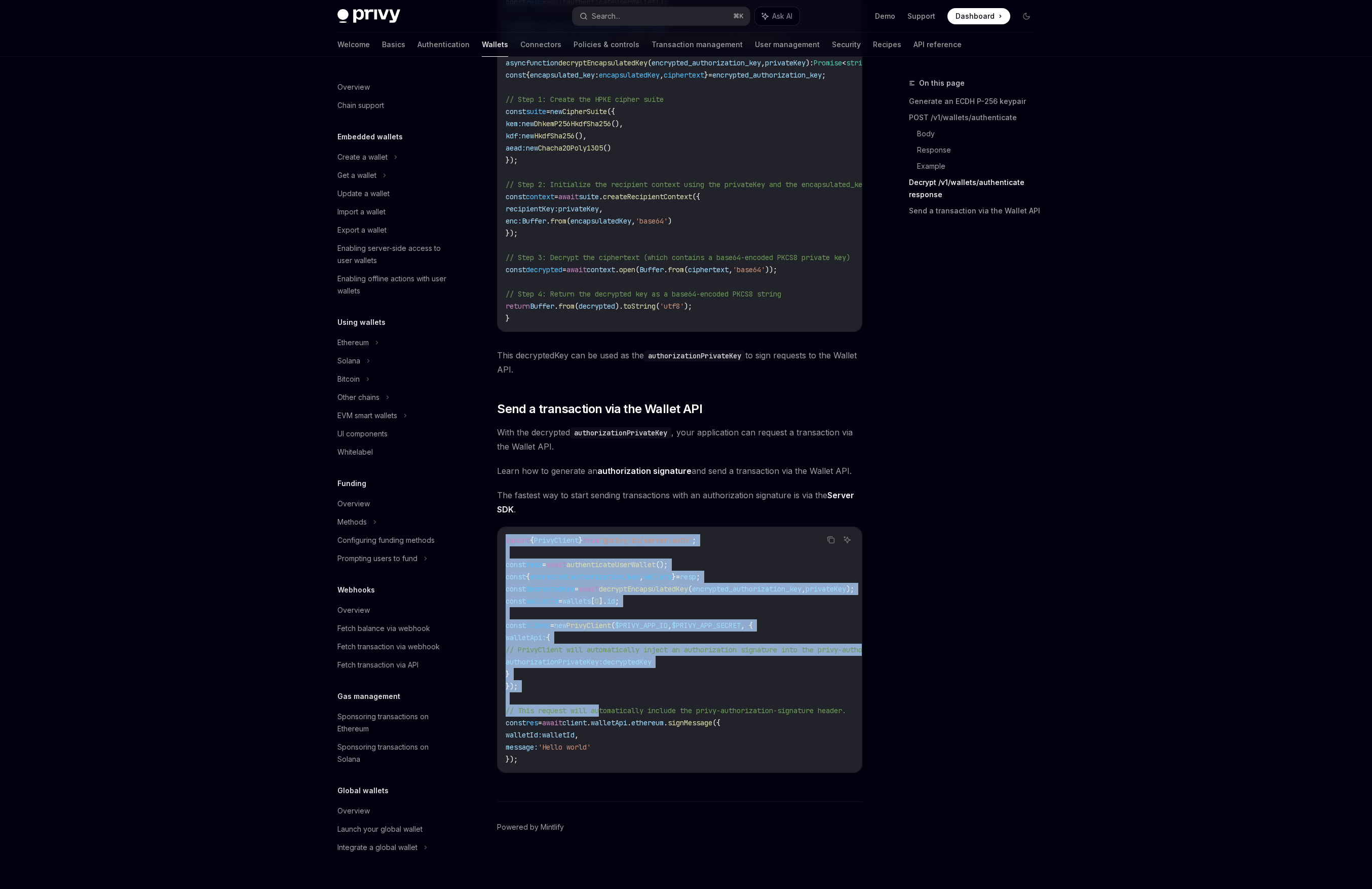
drag, startPoint x: 506, startPoint y: 537, endPoint x: 605, endPoint y: 705, distance: 195.0
click at [376, 409] on code "import { PrivyClient } from '@privy-io/server-auth' ; const resp = await authen…" at bounding box center [780, 650] width 547 height 231
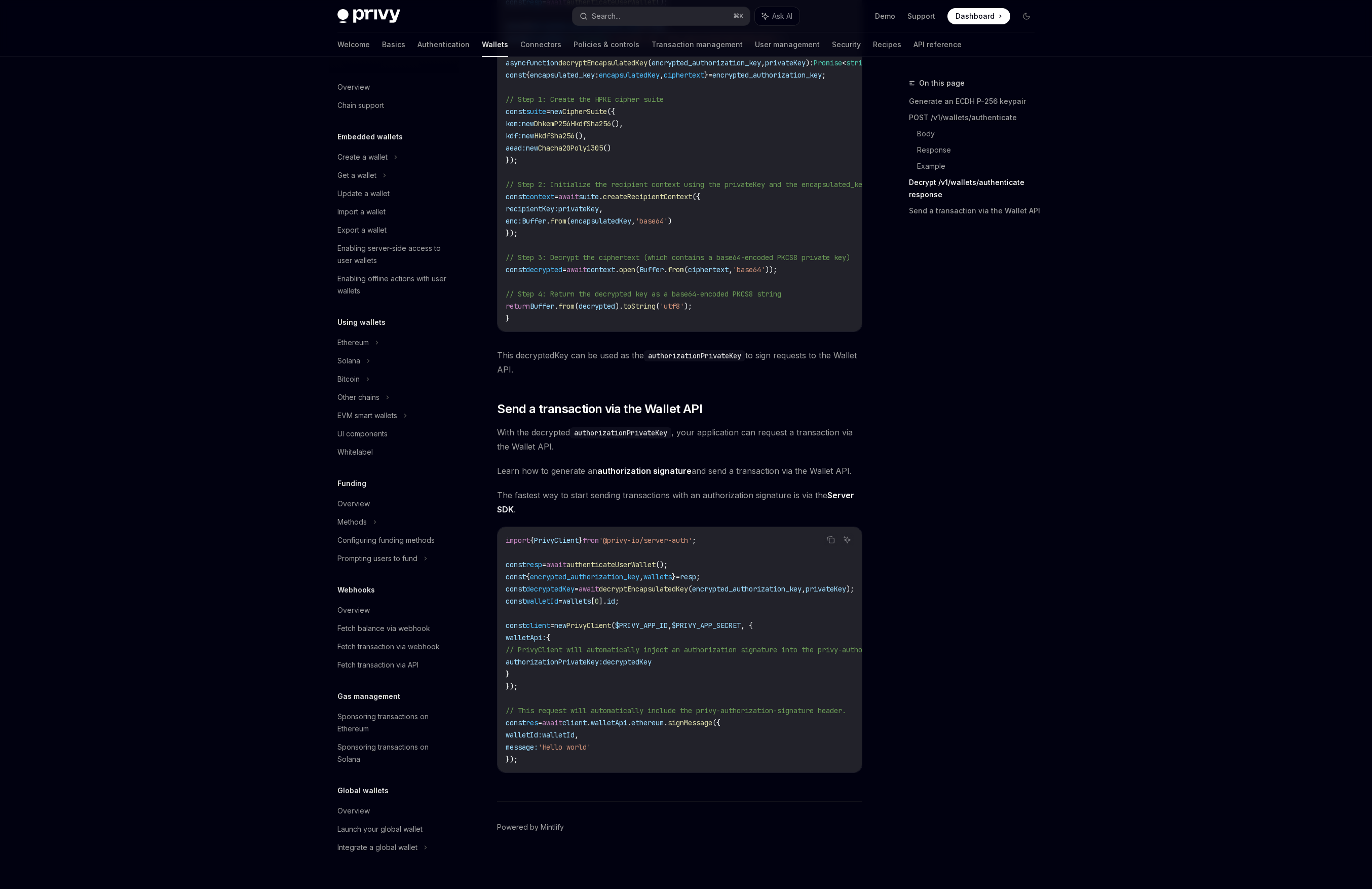
click at [376, 409] on span "'@privy-io/server-auth'" at bounding box center [645, 539] width 93 height 9
click at [376, 409] on span "walletApi" at bounding box center [609, 722] width 36 height 9
click at [376, 409] on code "import { PrivyClient } from '@privy-io/server-auth' ; const resp = await authen…" at bounding box center [780, 650] width 547 height 231
click at [376, 409] on span "decryptedKey" at bounding box center [550, 588] width 49 height 9
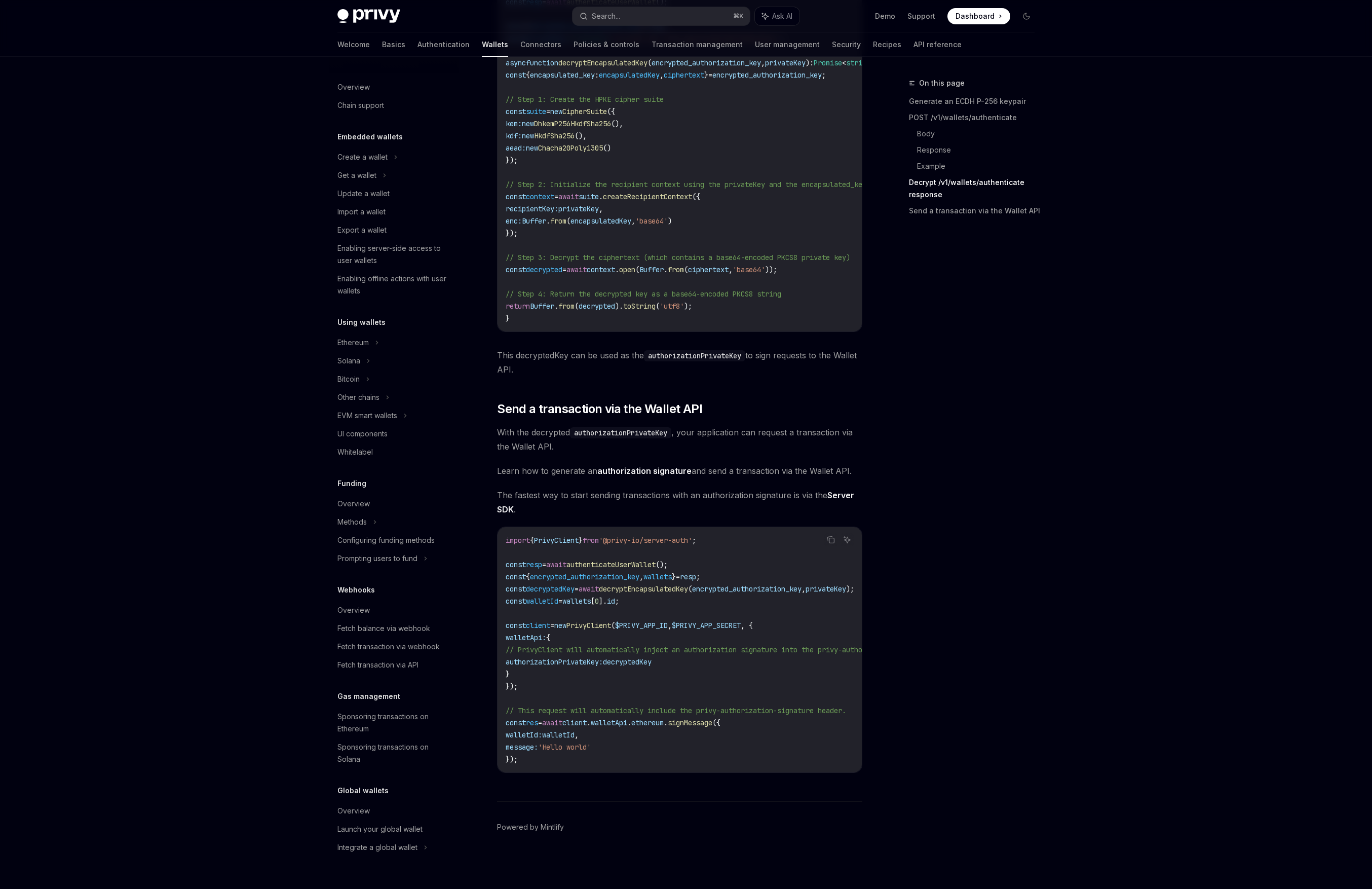
click at [376, 409] on span "walletId" at bounding box center [541, 600] width 32 height 9
click at [376, 409] on code "import { PrivyClient } from '@privy-io/server-auth' ; const resp = await authen…" at bounding box center [780, 650] width 547 height 231
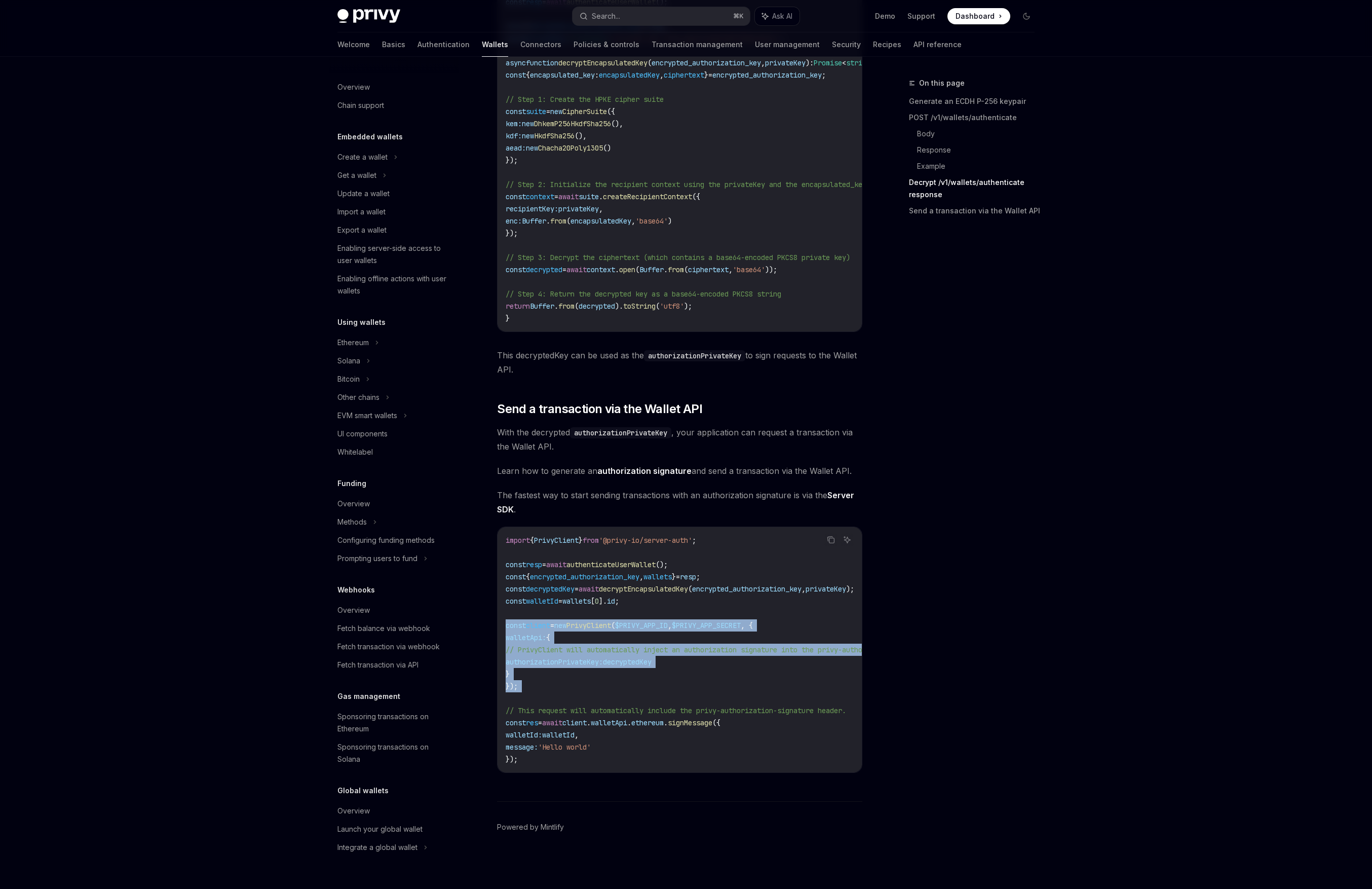
drag, startPoint x: 506, startPoint y: 621, endPoint x: 535, endPoint y: 690, distance: 74.8
click at [376, 409] on code "import { PrivyClient } from '@privy-io/server-auth' ; const resp = await authen…" at bounding box center [780, 650] width 547 height 231
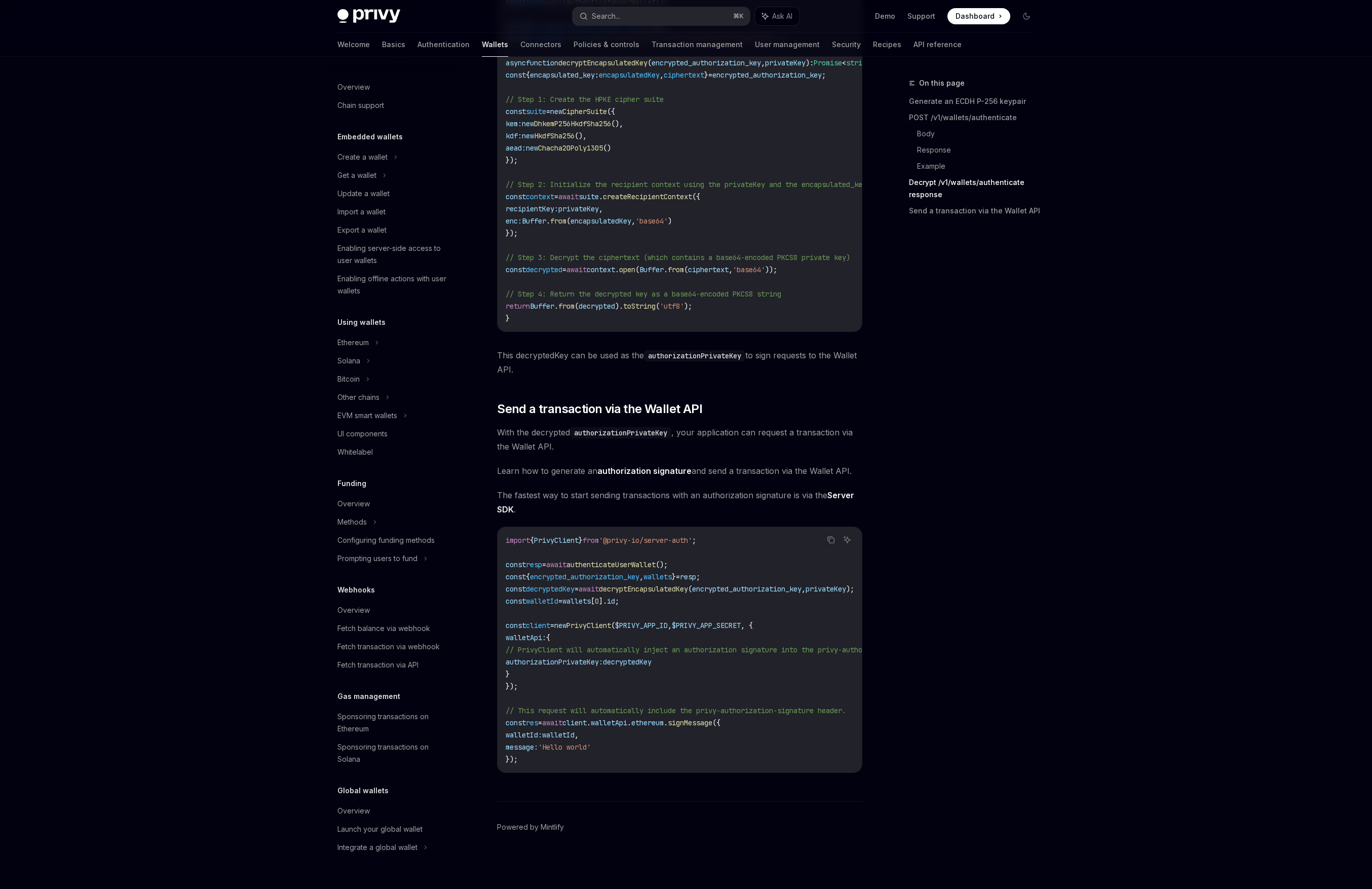
click at [376, 409] on code "import { PrivyClient } from '@privy-io/server-auth' ; const resp = await authen…" at bounding box center [780, 650] width 547 height 231
click at [376, 409] on span "new" at bounding box center [560, 624] width 12 height 9
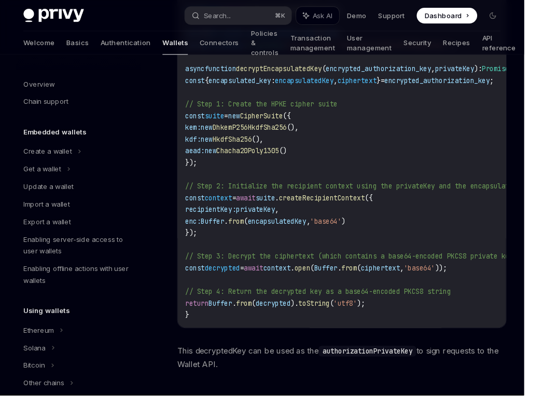
type textarea "*"
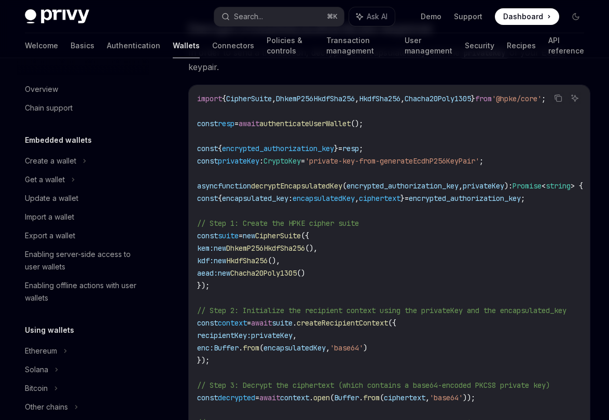
scroll to position [2226, 0]
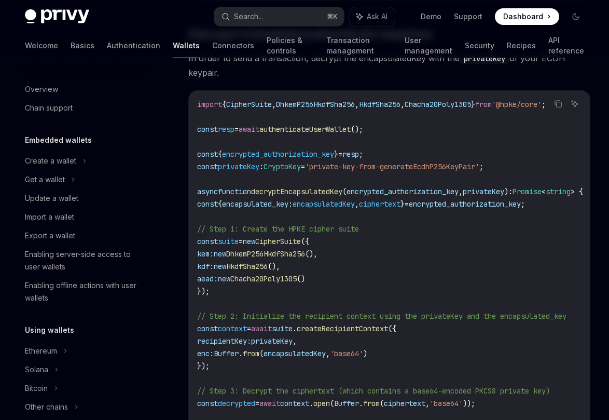
click at [240, 306] on code "import { CipherSuite , DhkemP256HkdfSha256 , HkdfSha256 , Chacha20Poly1305 } fr…" at bounding box center [402, 278] width 411 height 361
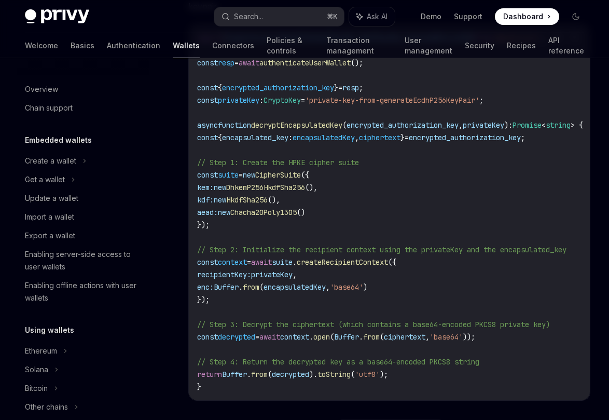
scroll to position [2307, 0]
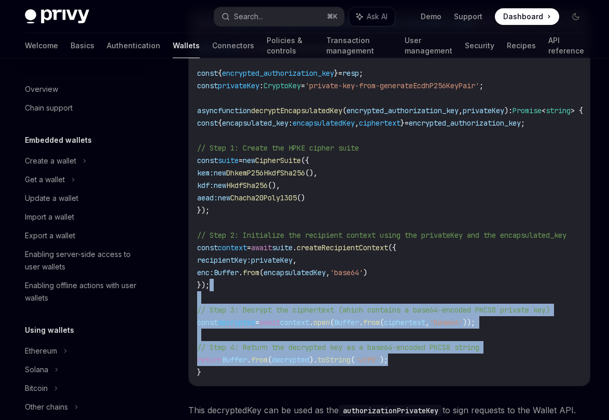
drag, startPoint x: 420, startPoint y: 360, endPoint x: 391, endPoint y: 285, distance: 80.6
click at [385, 285] on code "import { CipherSuite , DhkemP256HkdfSha256 , HkdfSha256 , Chacha20Poly1305 } fr…" at bounding box center [402, 197] width 411 height 361
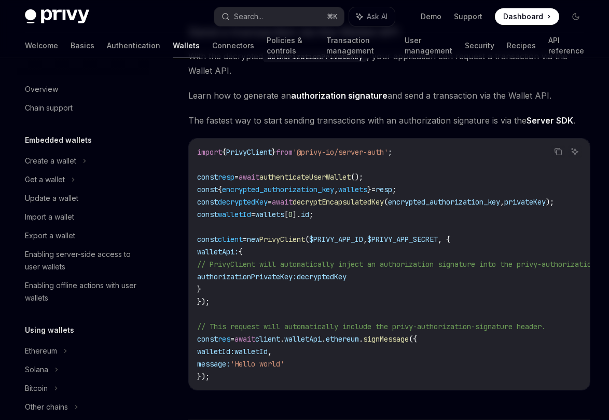
scroll to position [2732, 0]
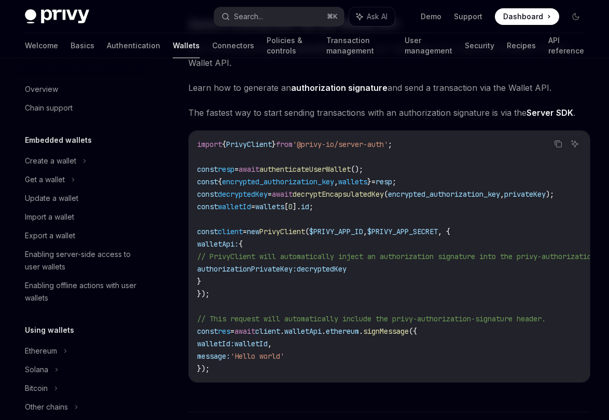
click at [255, 149] on span "PrivyClient" at bounding box center [249, 143] width 46 height 9
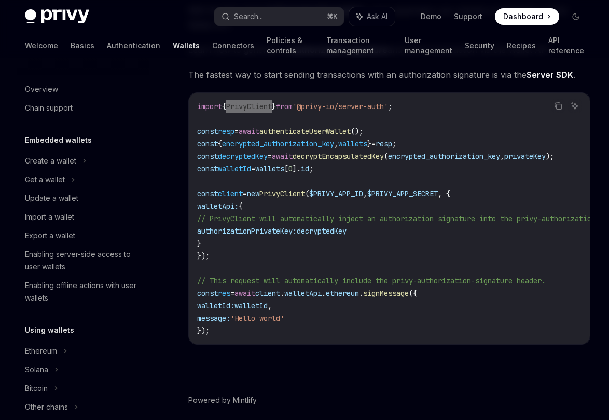
scroll to position [2774, 0]
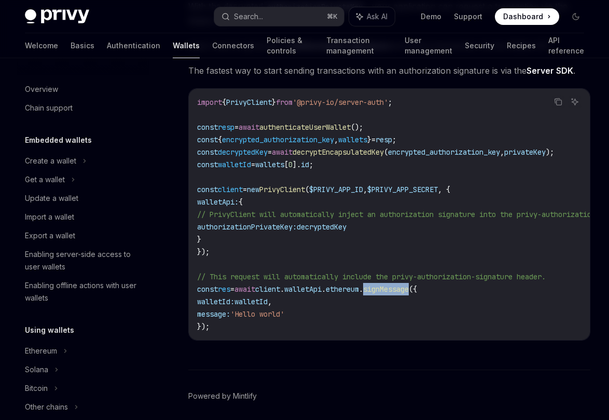
drag, startPoint x: 388, startPoint y: 298, endPoint x: 435, endPoint y: 298, distance: 46.7
click at [385, 294] on span "signMessage" at bounding box center [386, 288] width 46 height 9
click at [344, 173] on code "import { PrivyClient } from '@privy-io/server-auth' ; const resp = await authen…" at bounding box center [477, 214] width 560 height 236
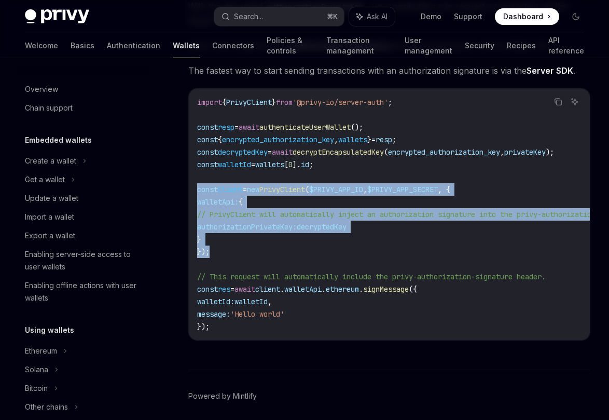
drag, startPoint x: 198, startPoint y: 195, endPoint x: 217, endPoint y: 254, distance: 61.7
click at [217, 254] on code "import { PrivyClient } from '@privy-io/server-auth' ; const resp = await authen…" at bounding box center [477, 214] width 560 height 236
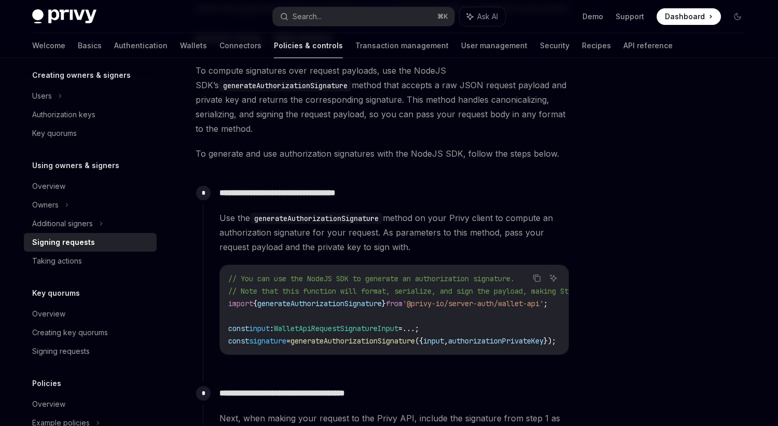
scroll to position [371, 0]
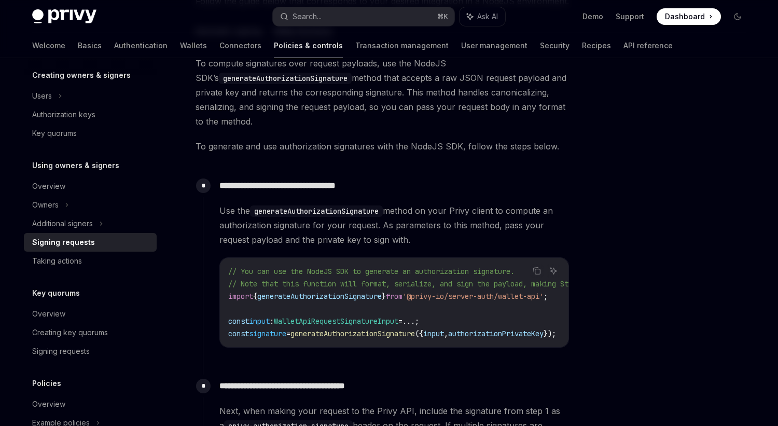
click at [377, 334] on span "generateAuthorizationSignature" at bounding box center [352, 333] width 124 height 9
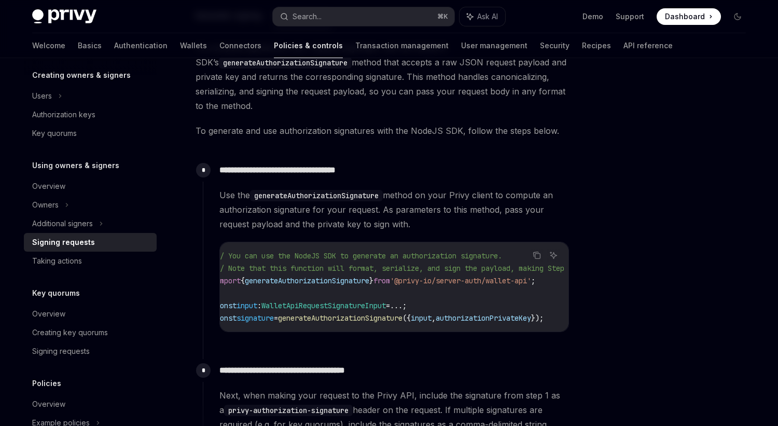
scroll to position [0, 0]
click at [352, 278] on span "generateAuthorizationSignature" at bounding box center [319, 280] width 124 height 9
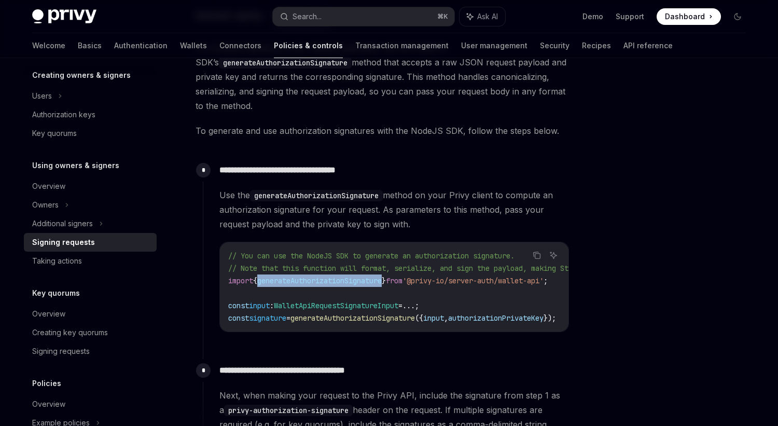
click at [352, 278] on span "generateAuthorizationSignature" at bounding box center [319, 280] width 124 height 9
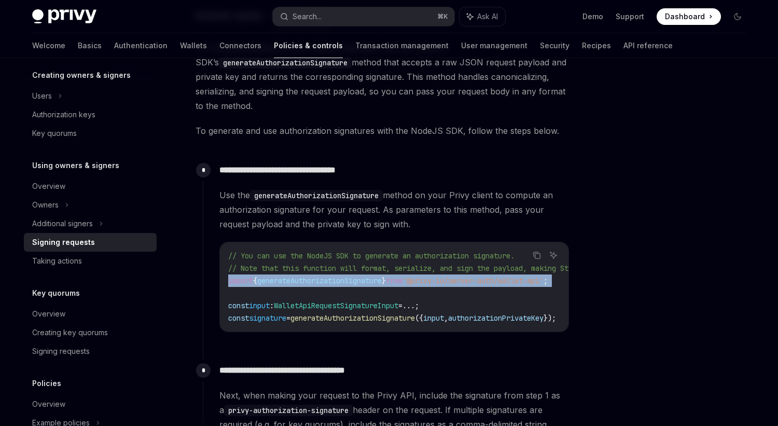
click at [352, 278] on span "generateAuthorizationSignature" at bounding box center [319, 280] width 124 height 9
copy code "import { generateAuthorizationSignature } from '@privy-io/server-auth/wallet-ap…"
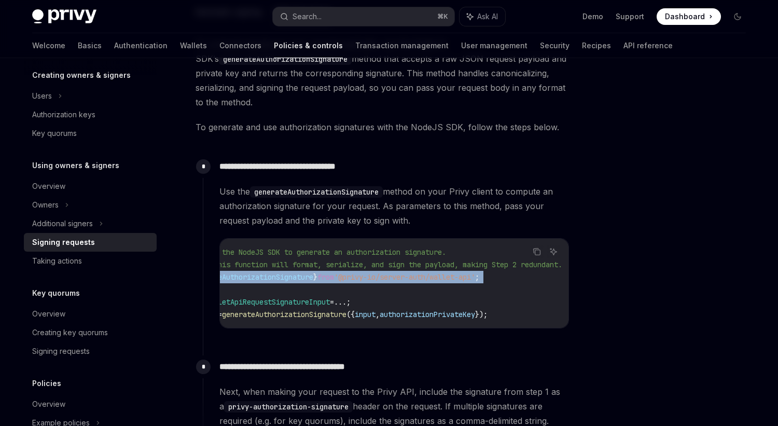
scroll to position [0, 107]
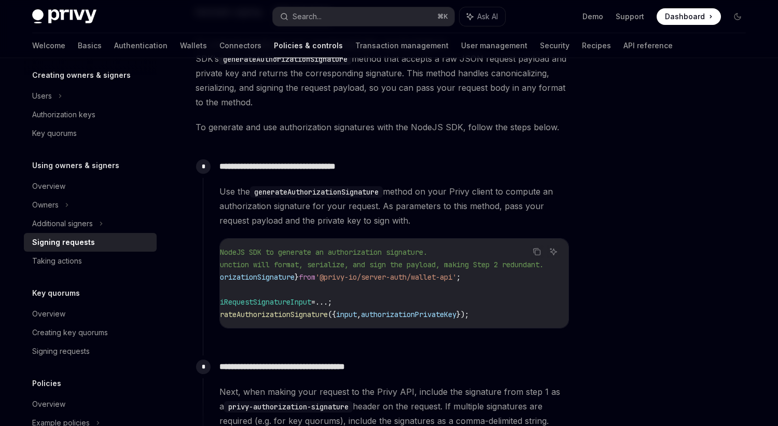
click at [478, 282] on code "// You can use the NodeJS SDK to generate an authorization signature. // Note t…" at bounding box center [354, 283] width 427 height 75
drag, startPoint x: 327, startPoint y: 278, endPoint x: 460, endPoint y: 281, distance: 133.3
click at [456, 281] on span "'@privy-io/server-auth/wallet-api'" at bounding box center [385, 276] width 141 height 9
copy span "privy-io/server-auth/wallet-api"
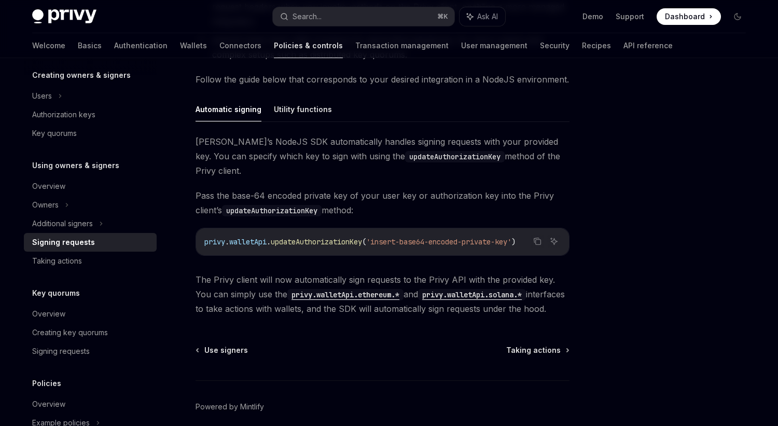
scroll to position [323, 0]
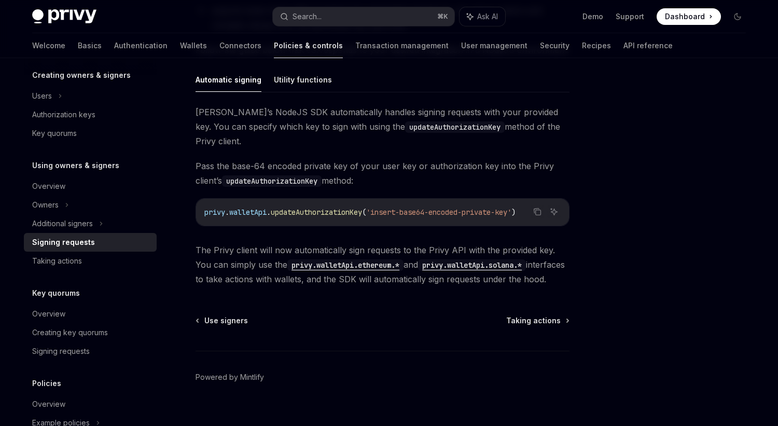
click at [356, 207] on span "updateAuthorizationKey" at bounding box center [316, 211] width 91 height 9
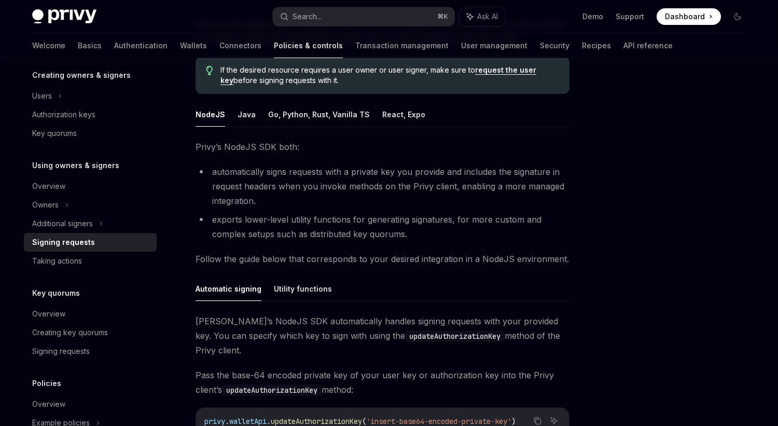
scroll to position [112, 0]
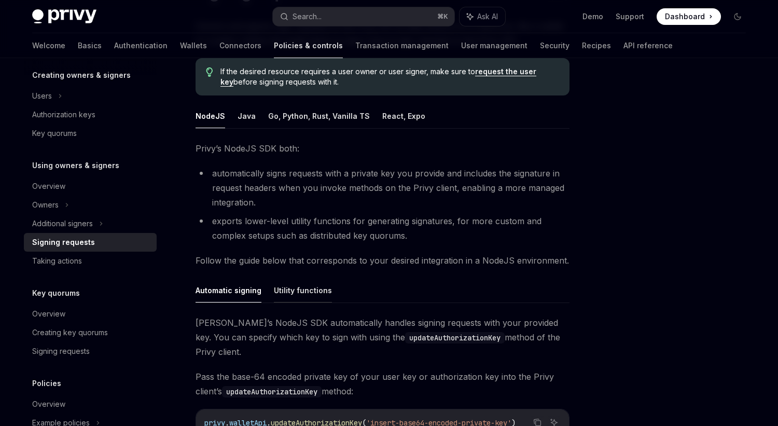
click at [288, 290] on button "Utility functions" at bounding box center [303, 290] width 58 height 24
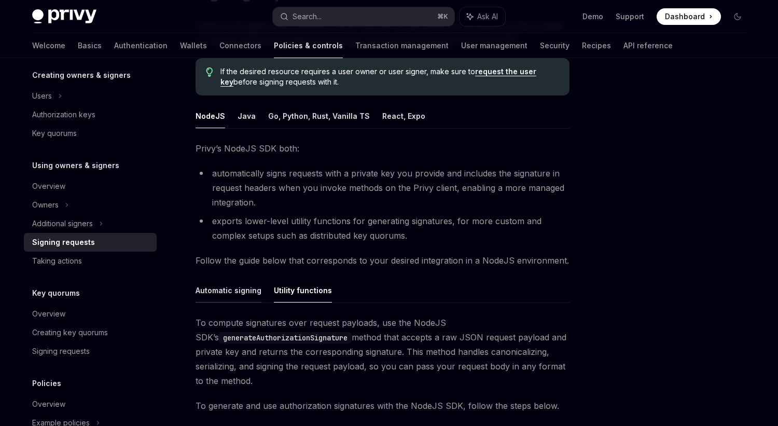
click at [229, 286] on button "Automatic signing" at bounding box center [228, 290] width 66 height 24
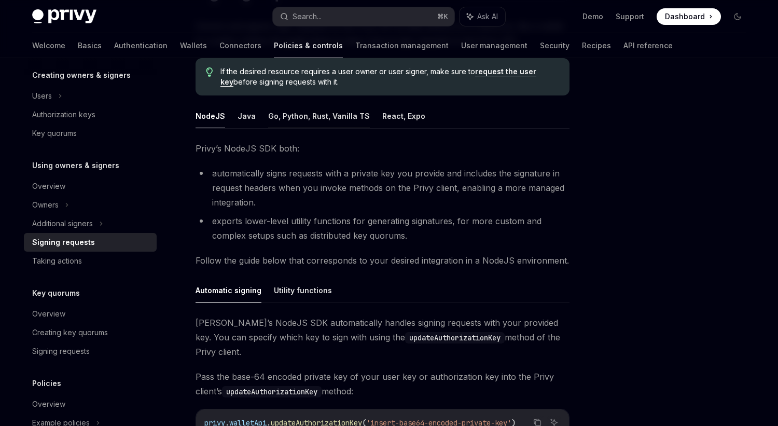
click at [334, 117] on button "Go, Python, Rust, Vanilla TS" at bounding box center [319, 116] width 102 height 24
type textarea "*"
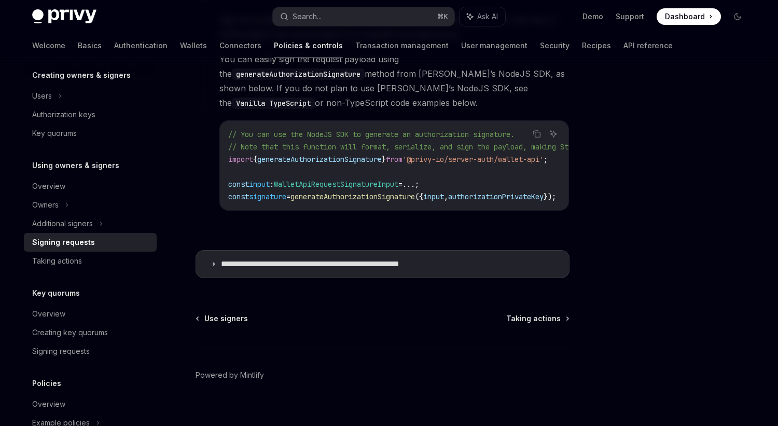
scroll to position [990, 0]
click at [215, 260] on icon at bounding box center [214, 263] width 6 height 6
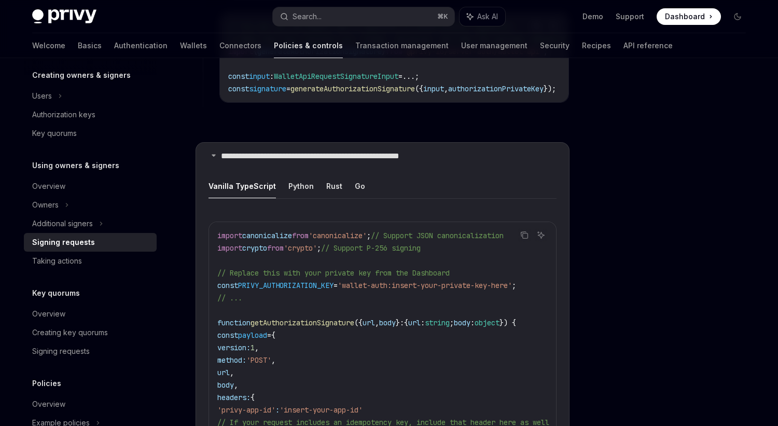
scroll to position [1102, 0]
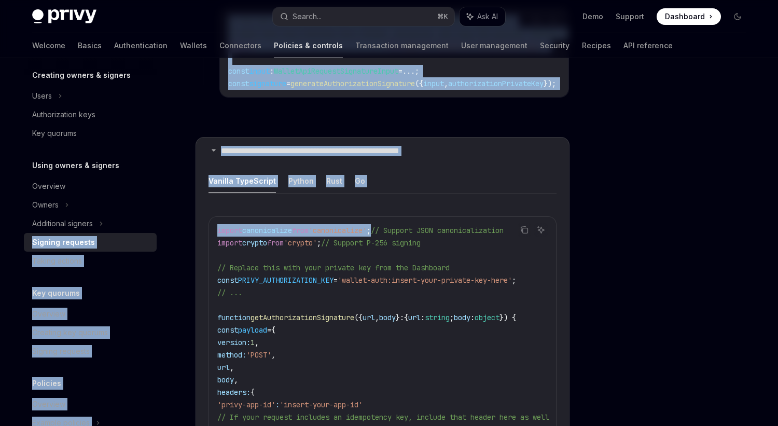
drag, startPoint x: 390, startPoint y: 226, endPoint x: 173, endPoint y: 216, distance: 218.0
click at [173, 216] on div "**********" at bounding box center [388, 10] width 763 height 2109
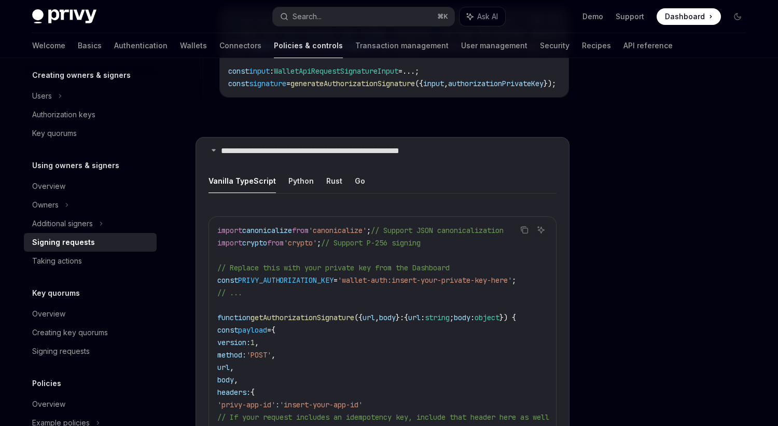
drag, startPoint x: 215, startPoint y: 223, endPoint x: 390, endPoint y: 226, distance: 175.8
copy span "import canonicalize from 'canonicalize' ;"
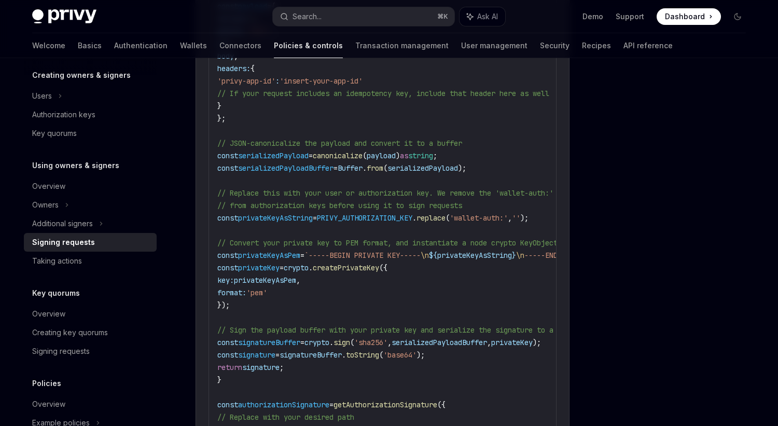
scroll to position [1421, 0]
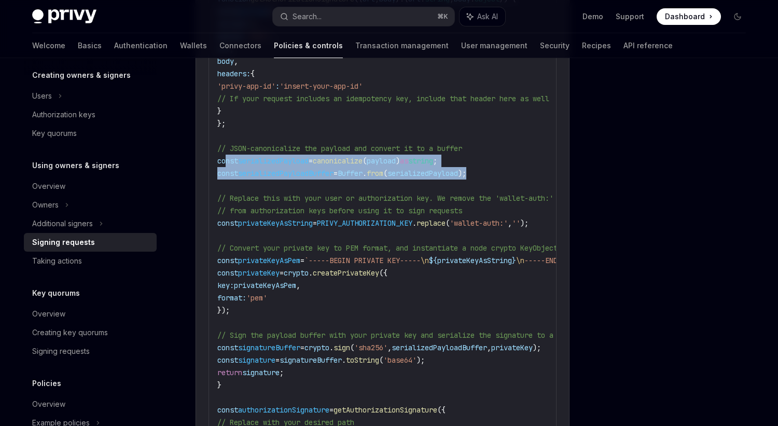
drag, startPoint x: 225, startPoint y: 155, endPoint x: 501, endPoint y: 166, distance: 276.6
click at [501, 166] on code "import canonicalize from 'canonicalize' ; // Support JSON canonicalization impo…" at bounding box center [439, 229] width 444 height 647
copy code "const serializedPayload = canonicalize ( payload ) as string ; const serialized…"
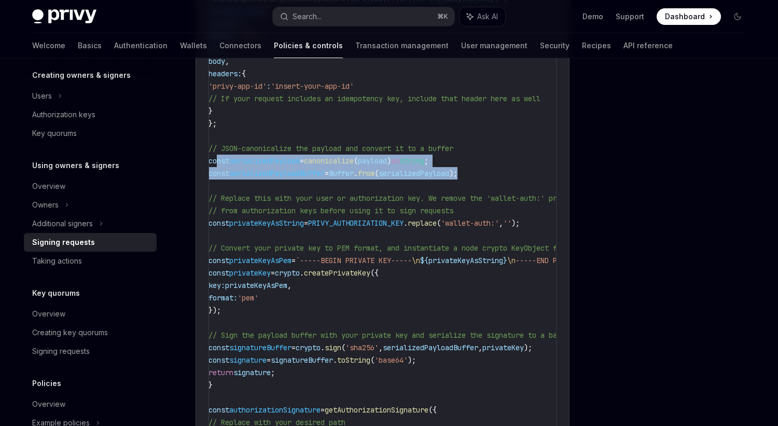
scroll to position [0, 6]
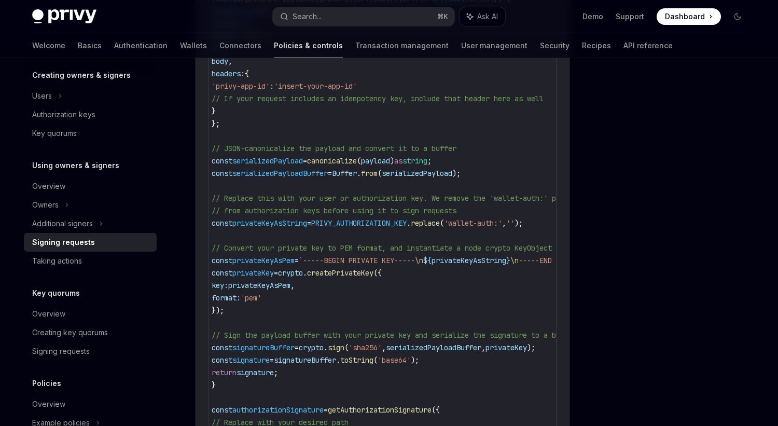
click at [221, 218] on span "const" at bounding box center [222, 222] width 21 height 9
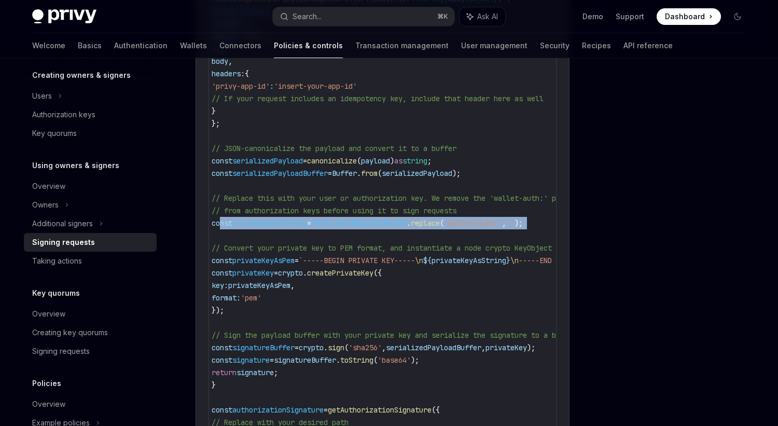
drag, startPoint x: 220, startPoint y: 217, endPoint x: 237, endPoint y: 228, distance: 19.8
click at [237, 228] on code "import canonicalize from 'canonicalize' ; // Support JSON canonicalization impo…" at bounding box center [434, 229] width 444 height 647
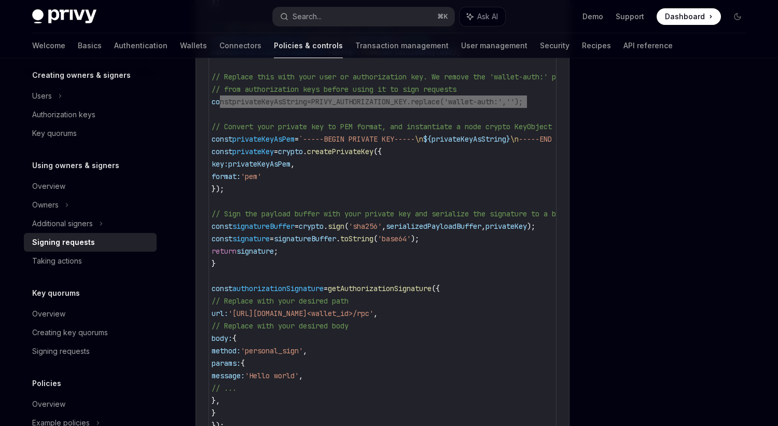
scroll to position [1550, 0]
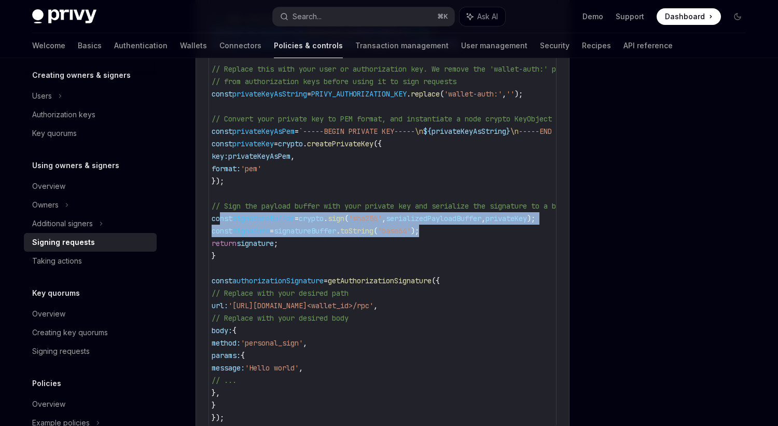
drag, startPoint x: 460, startPoint y: 223, endPoint x: 219, endPoint y: 213, distance: 241.4
click at [219, 213] on code "import canonicalize from 'canonicalize' ; // Support JSON canonicalization impo…" at bounding box center [434, 100] width 444 height 647
copy code "const signatureBuffer = crypto . sign ( 'sha256' , serializedPayloadBuffer , pr…"
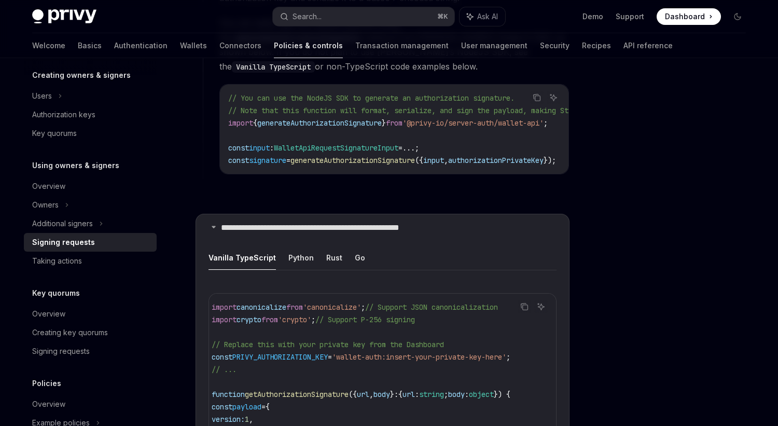
scroll to position [0, 0]
drag, startPoint x: 337, startPoint y: 315, endPoint x: 209, endPoint y: 316, distance: 127.1
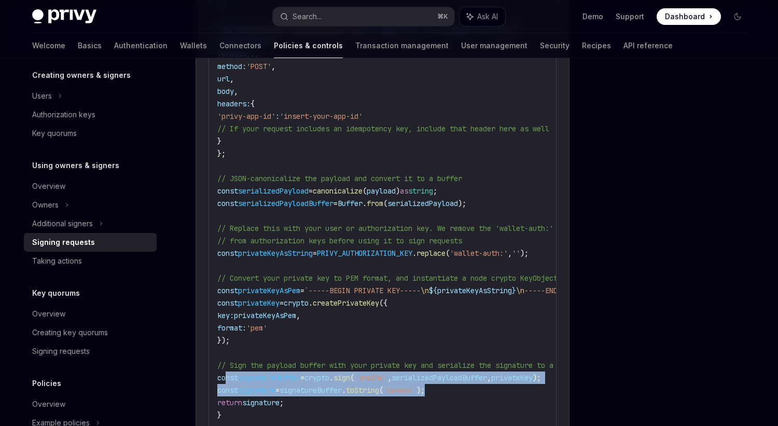
scroll to position [1391, 0]
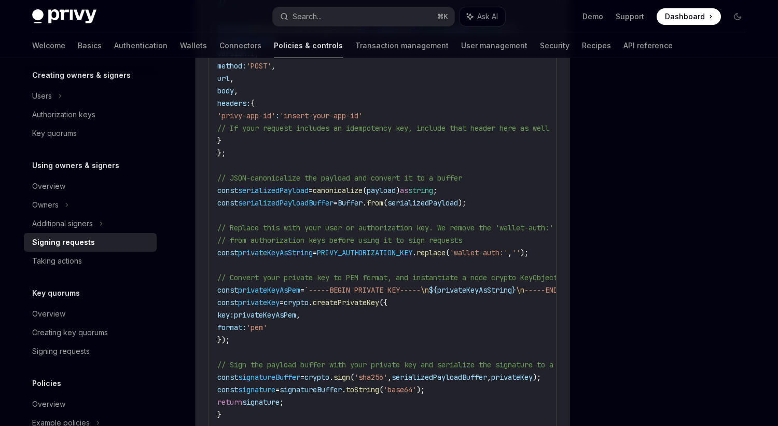
click at [299, 248] on span "privateKeyAsString" at bounding box center [275, 252] width 75 height 9
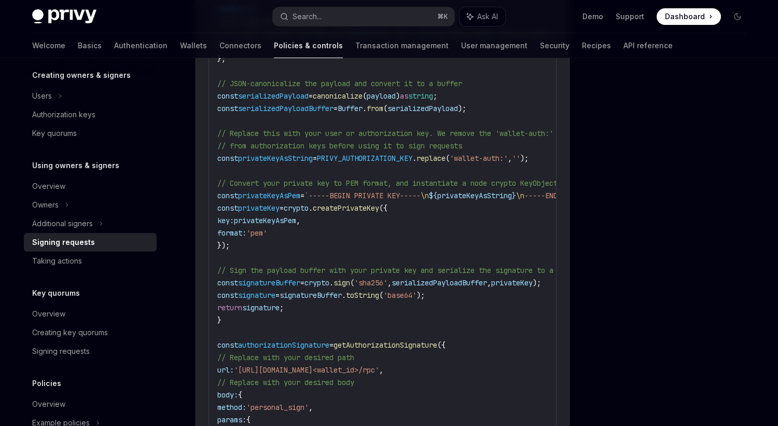
scroll to position [1488, 0]
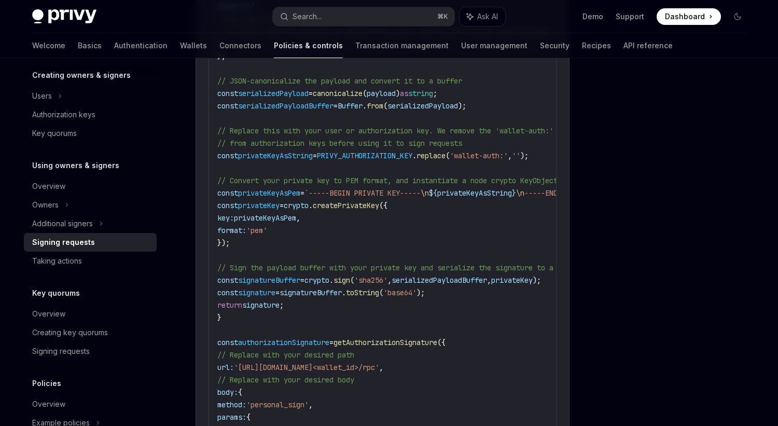
drag, startPoint x: 226, startPoint y: 148, endPoint x: 240, endPoint y: 234, distance: 87.3
click at [240, 234] on code "import canonicalize from 'canonicalize' ; // Support JSON canonicalization impo…" at bounding box center [439, 161] width 444 height 647
click at [238, 151] on span "const" at bounding box center [227, 155] width 21 height 9
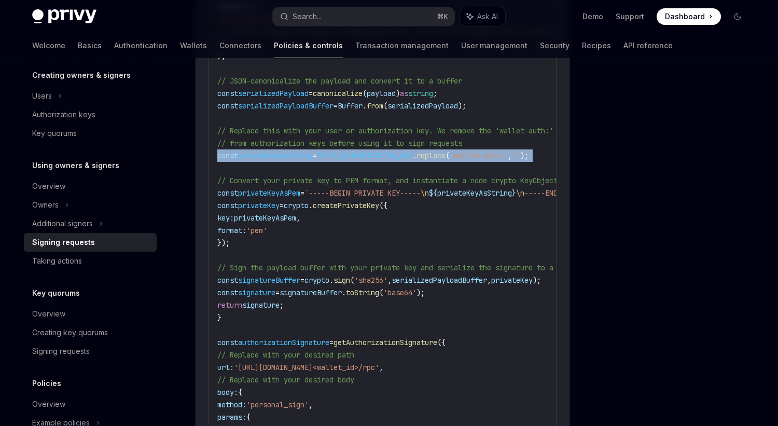
click at [238, 151] on span "const" at bounding box center [227, 155] width 21 height 9
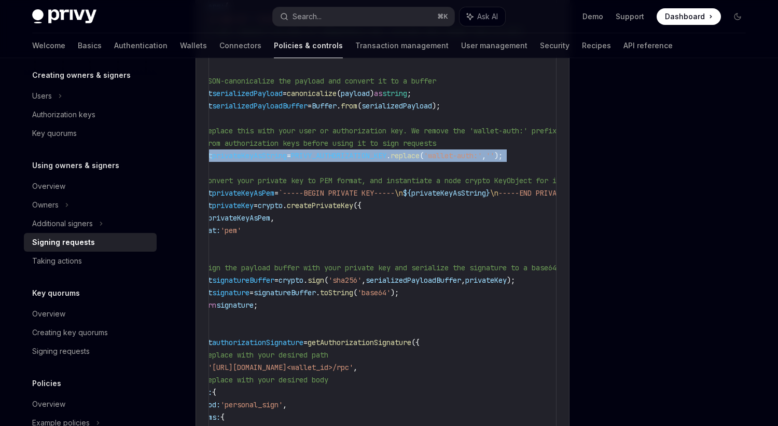
scroll to position [0, 0]
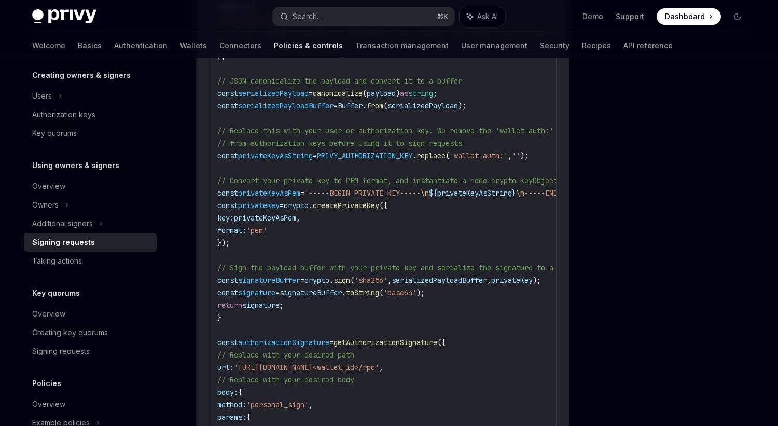
click at [283, 190] on span "privateKeyAsPem" at bounding box center [269, 192] width 62 height 9
click at [228, 188] on span "const" at bounding box center [227, 192] width 21 height 9
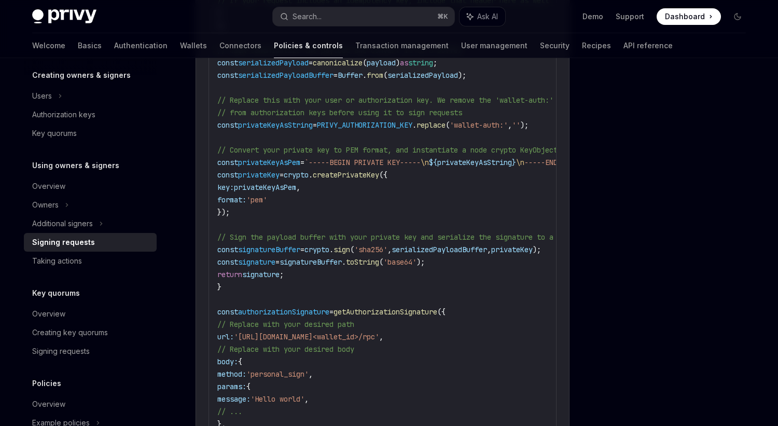
scroll to position [1519, 0]
drag, startPoint x: 226, startPoint y: 166, endPoint x: 244, endPoint y: 207, distance: 44.8
click at [244, 207] on code "import canonicalize from 'canonicalize' ; // Support JSON canonicalization impo…" at bounding box center [439, 130] width 444 height 647
click at [472, 182] on code "import canonicalize from 'canonicalize' ; // Support JSON canonicalization impo…" at bounding box center [439, 130] width 444 height 647
click at [444, 145] on span "// Convert your private key to PEM format, and instantiate a node crypto KeyObj…" at bounding box center [401, 149] width 369 height 9
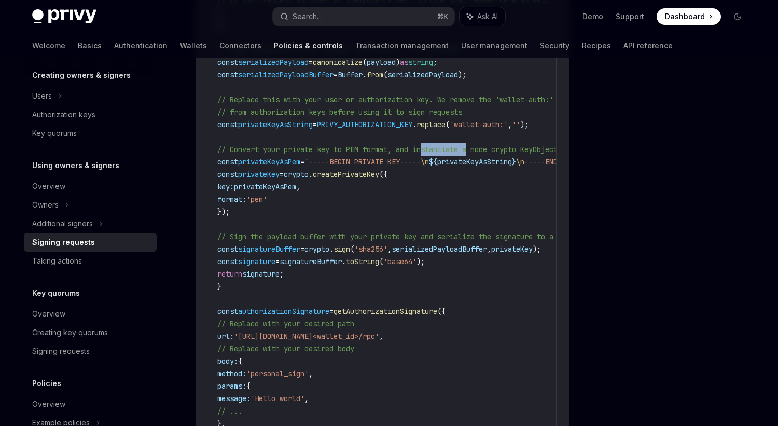
click at [444, 145] on span "// Convert your private key to PEM format, and instantiate a node crypto KeyObj…" at bounding box center [401, 149] width 369 height 9
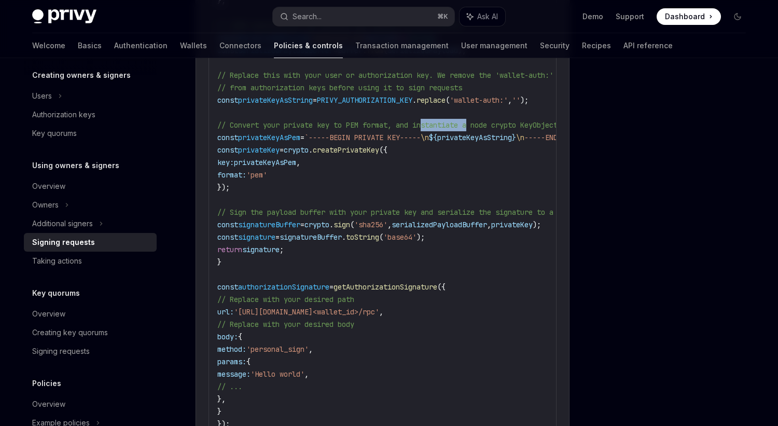
scroll to position [1544, 0]
click at [267, 170] on span "'pem'" at bounding box center [256, 174] width 21 height 9
click at [379, 145] on span "createPrivateKey" at bounding box center [346, 149] width 66 height 9
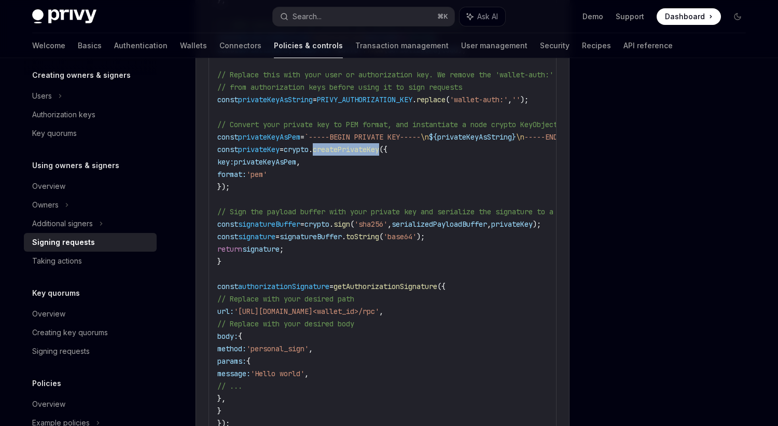
click at [379, 145] on span "createPrivateKey" at bounding box center [346, 149] width 66 height 9
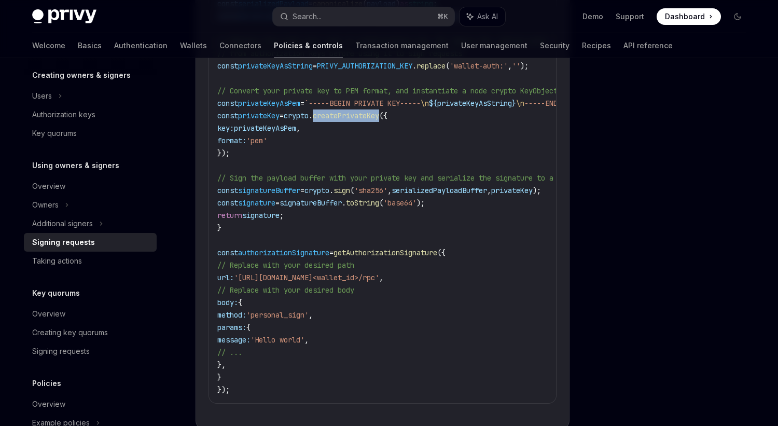
scroll to position [1577, 0]
drag, startPoint x: 226, startPoint y: 110, endPoint x: 245, endPoint y: 147, distance: 41.5
click at [245, 147] on code "import canonicalize from 'canonicalize' ; // Support JSON canonicalization impo…" at bounding box center [439, 73] width 444 height 647
copy code "const privateKey = crypto . createPrivateKey ({ key: privateKeyAsPem , format: …"
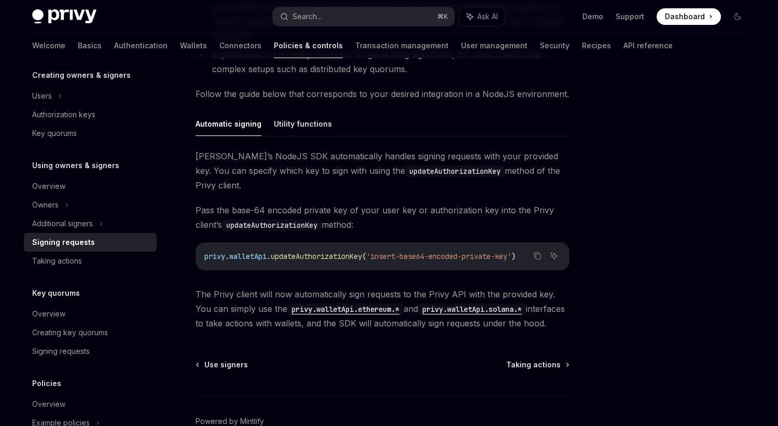
scroll to position [323, 0]
